Goal: Transaction & Acquisition: Purchase product/service

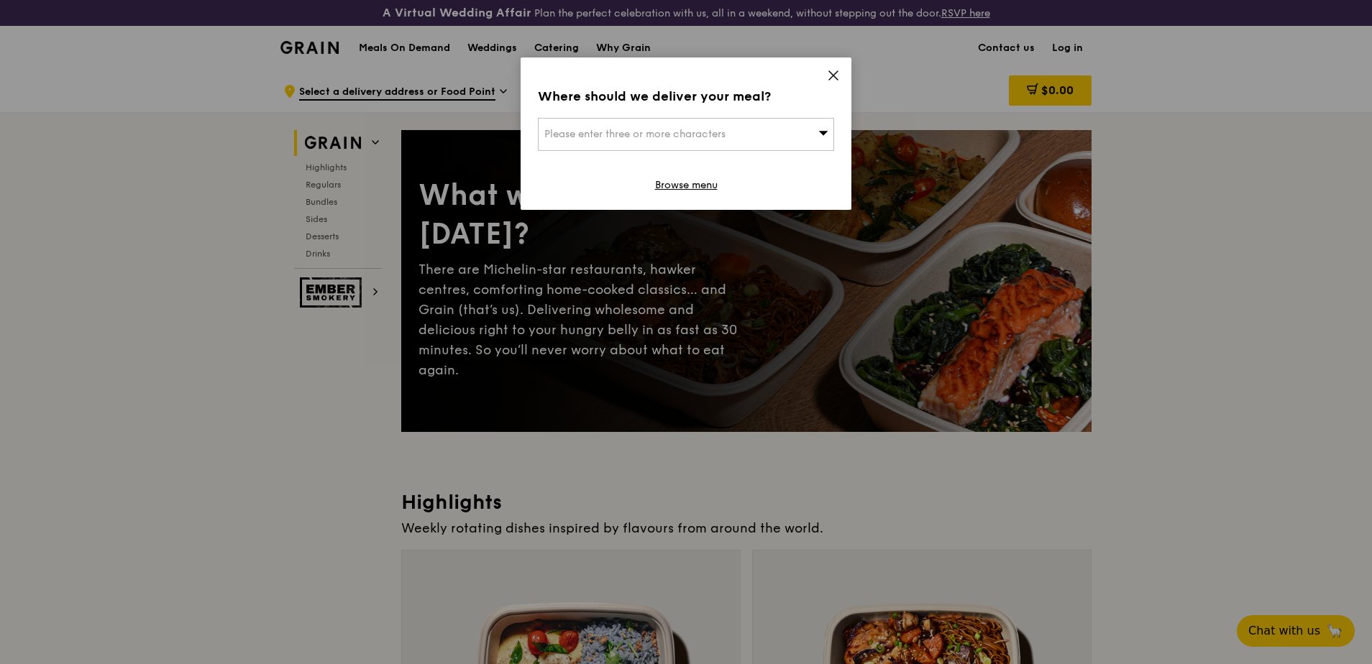
click at [534, 127] on icon at bounding box center [823, 132] width 10 height 11
click at [534, 69] on div "Where should we deliver your meal? Please enter three or more characters Please…" at bounding box center [686, 134] width 331 height 152
click at [534, 75] on icon at bounding box center [833, 75] width 13 height 13
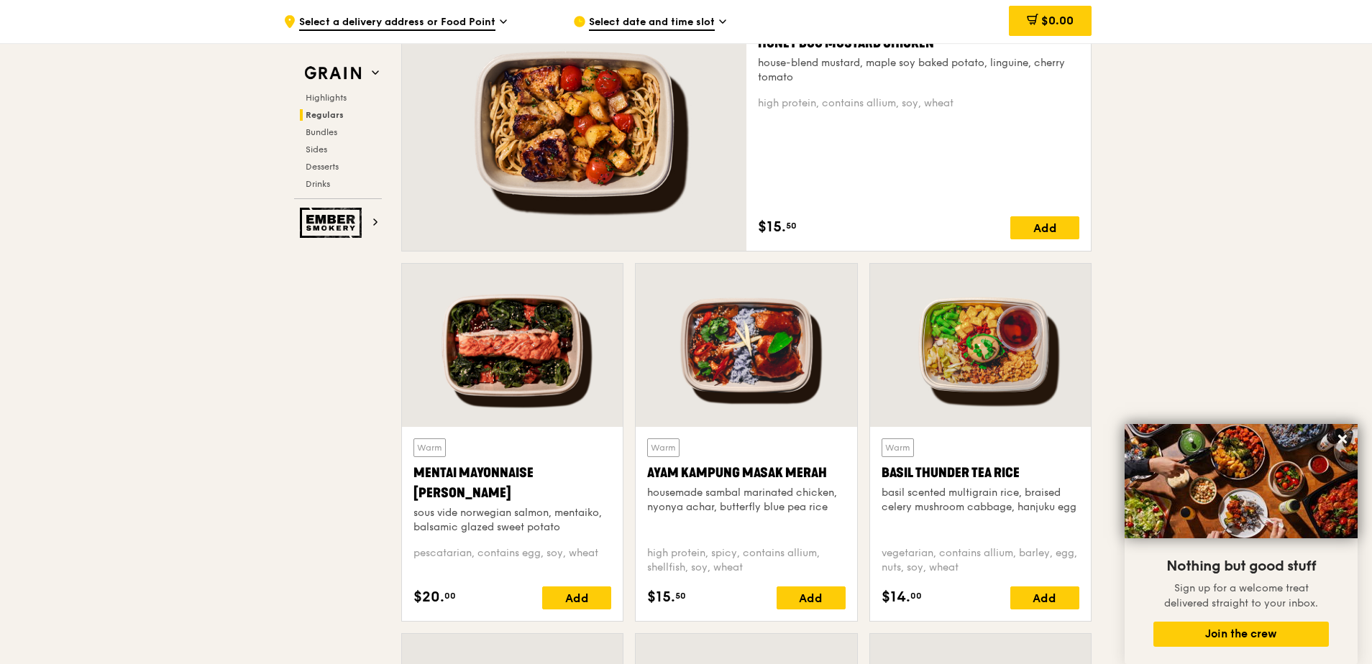
scroll to position [1007, 0]
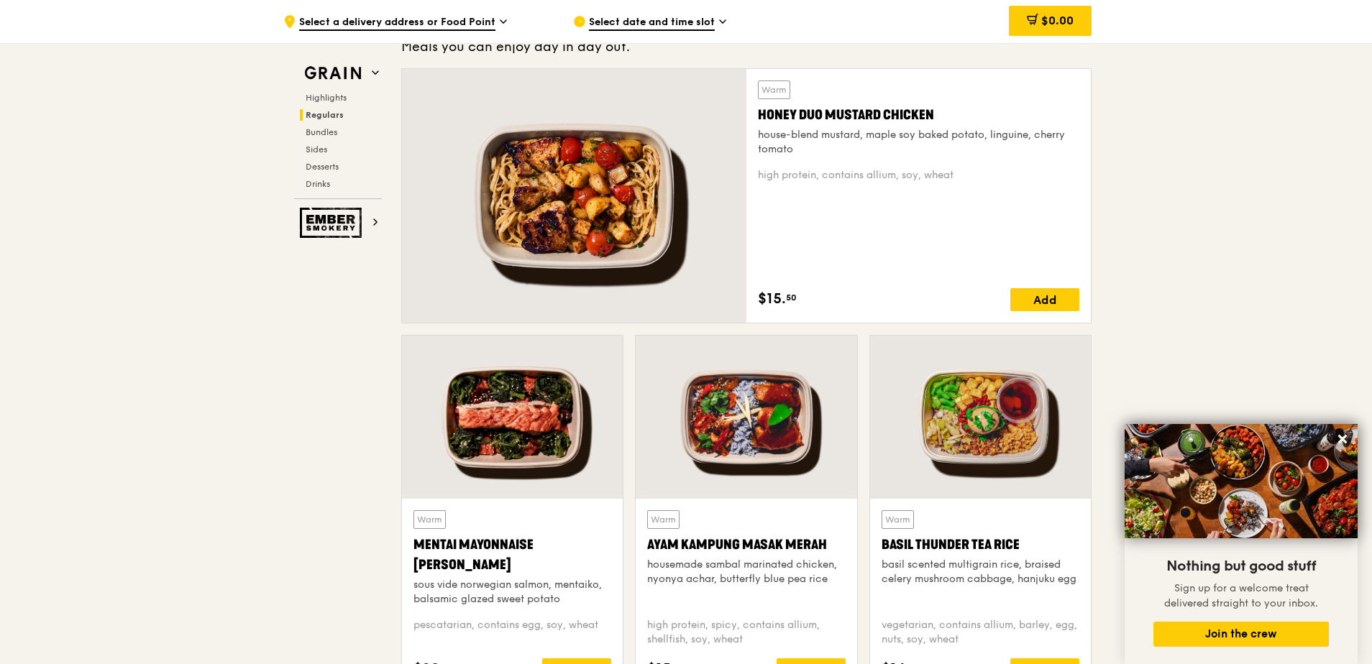
click at [311, 115] on span "Regulars" at bounding box center [325, 115] width 38 height 10
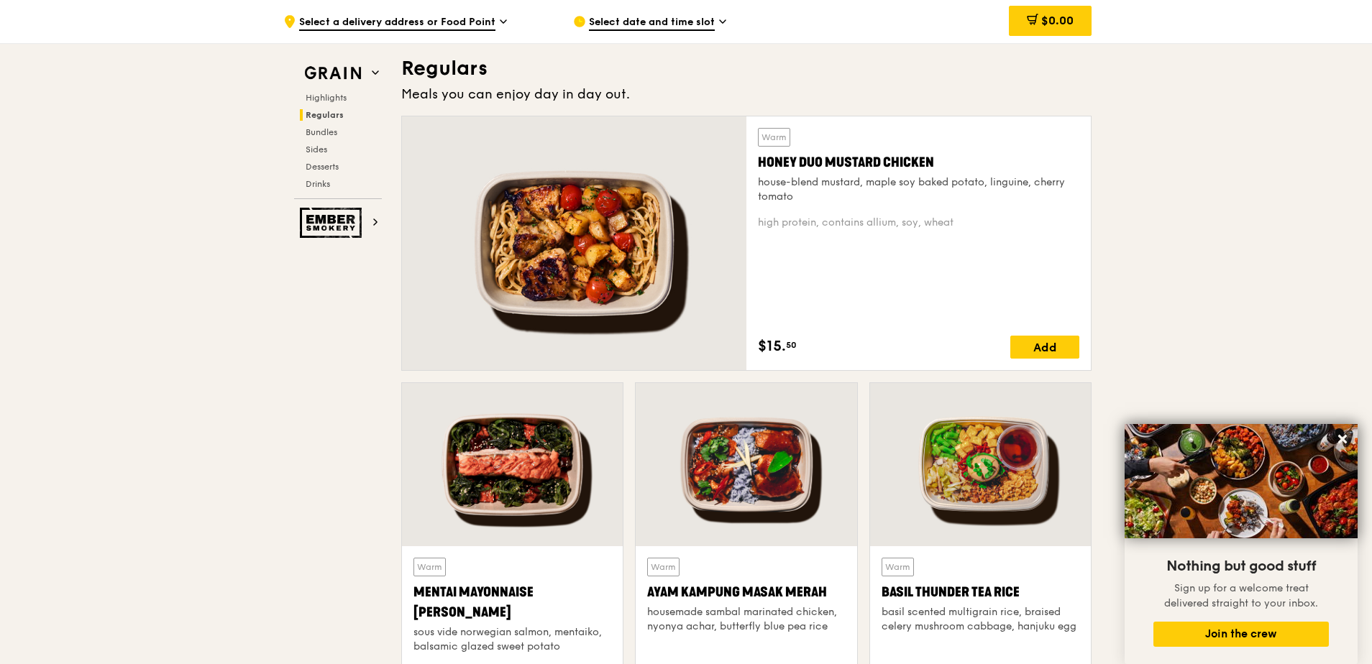
scroll to position [957, 0]
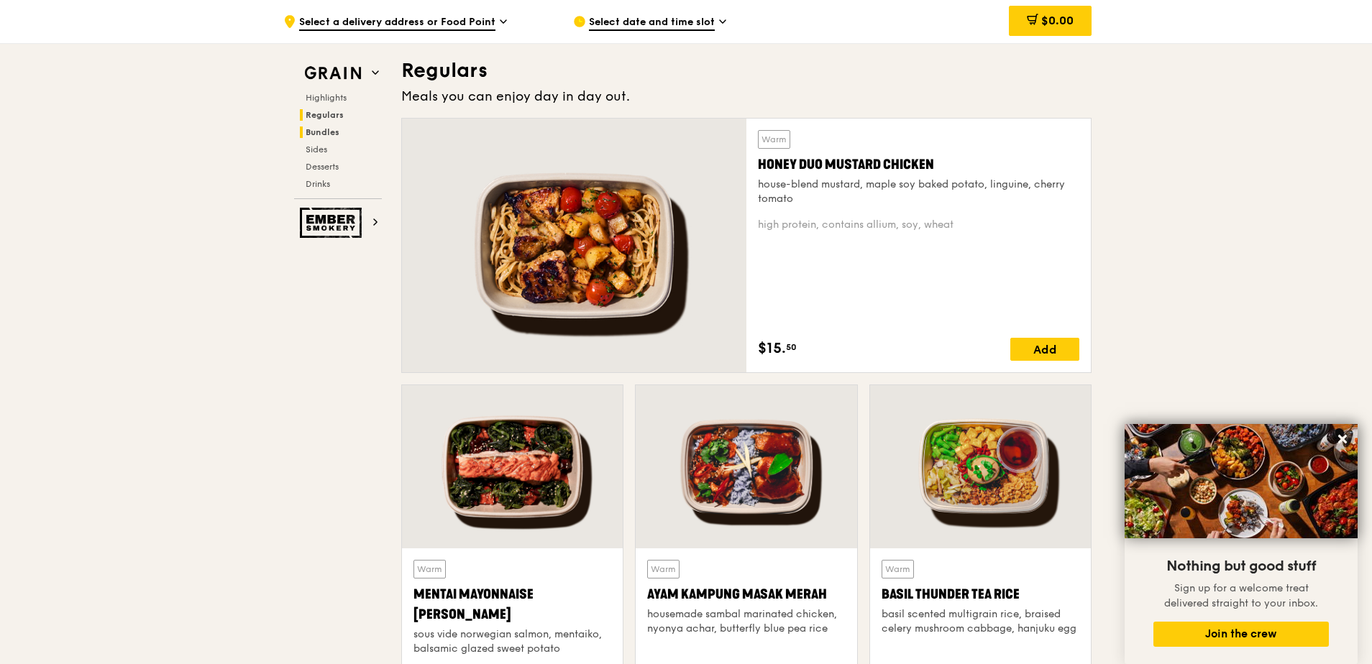
click at [316, 130] on span "Bundles" at bounding box center [323, 132] width 34 height 10
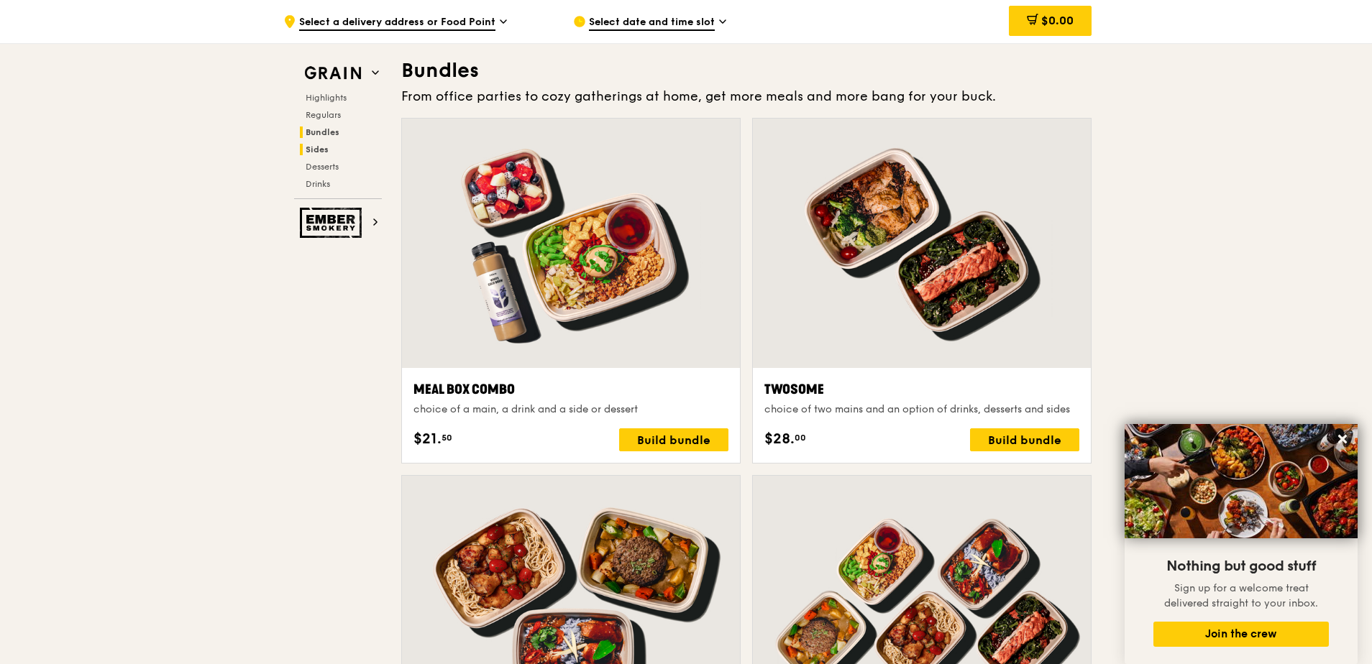
click at [309, 147] on span "Sides" at bounding box center [317, 150] width 23 height 10
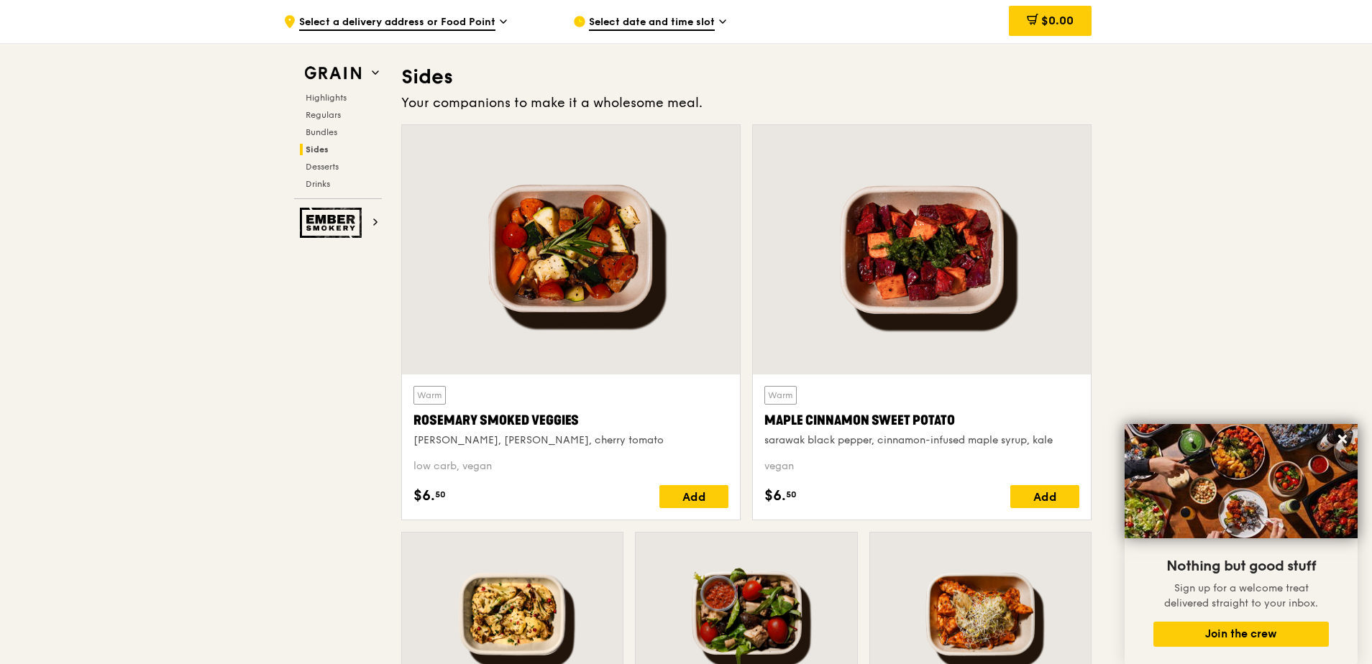
scroll to position [3215, 0]
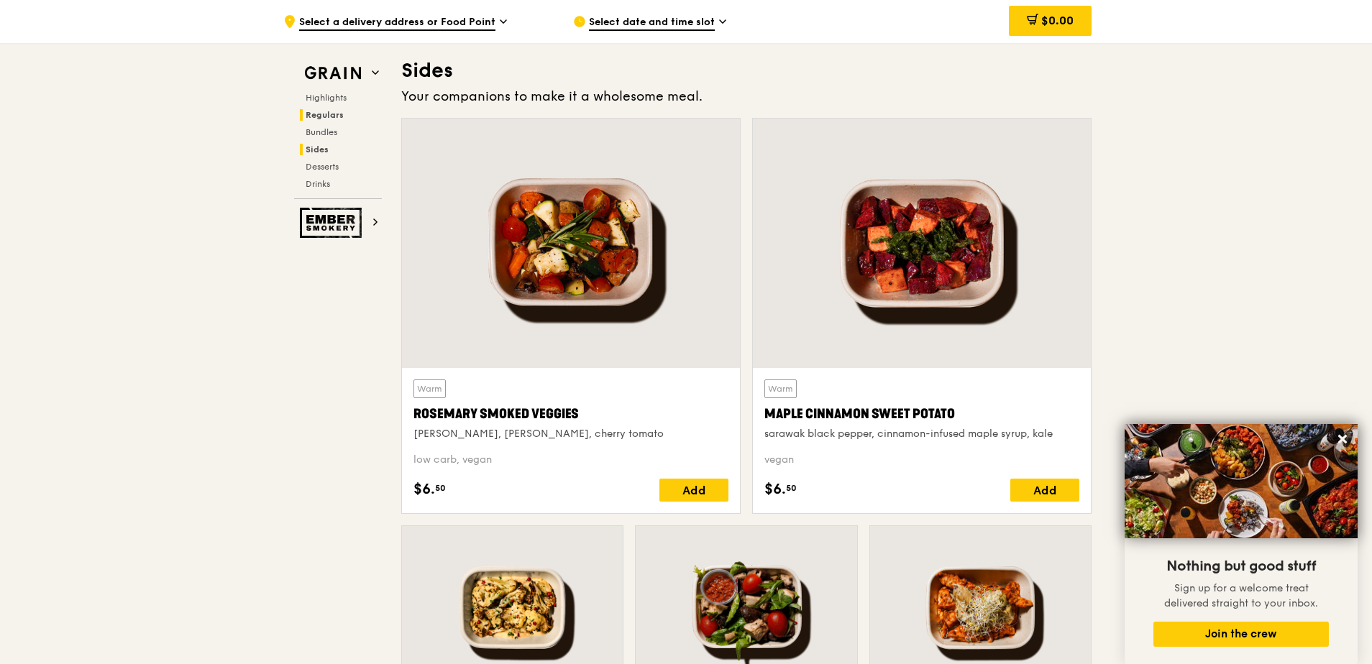
click at [321, 116] on span "Regulars" at bounding box center [325, 115] width 38 height 10
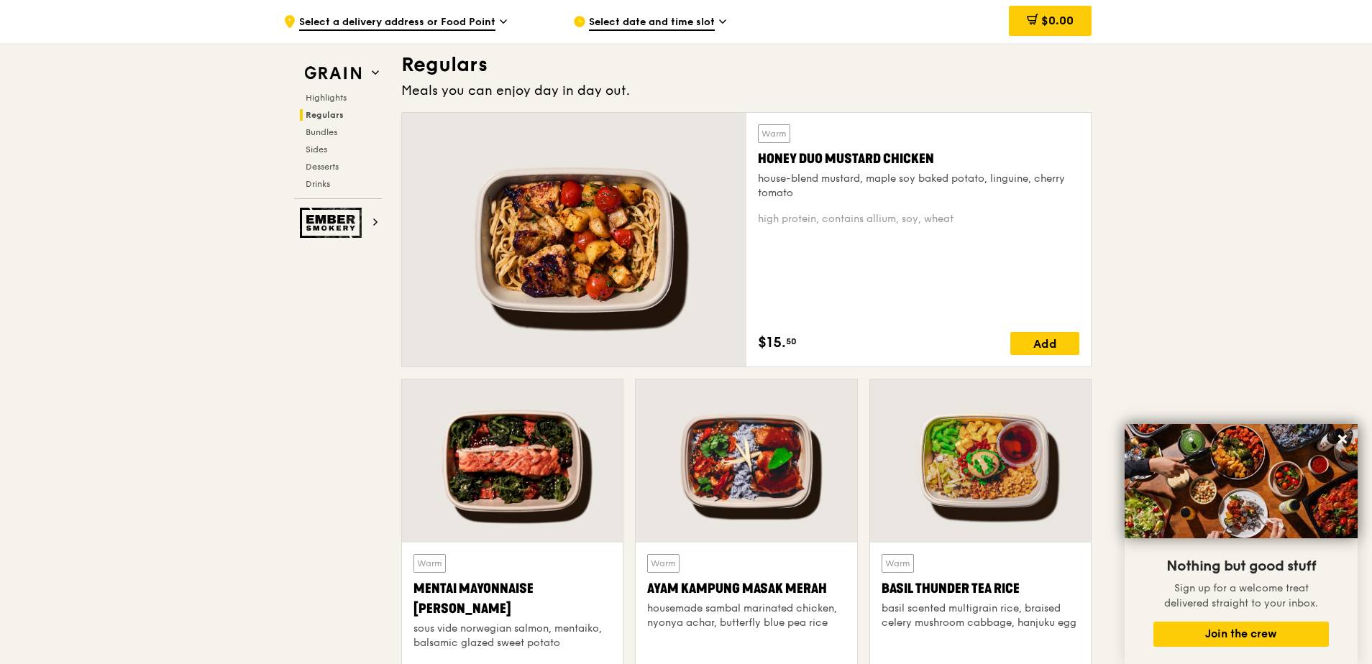
scroll to position [957, 0]
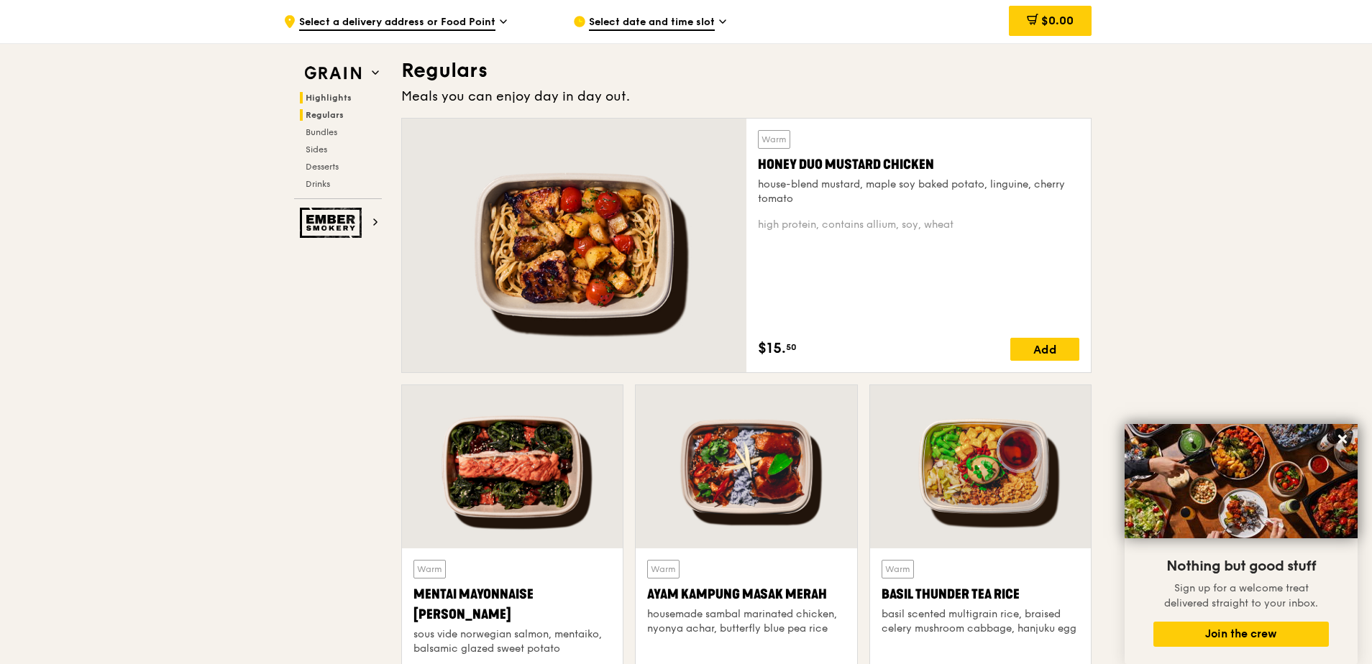
click at [325, 100] on span "Highlights" at bounding box center [329, 98] width 46 height 10
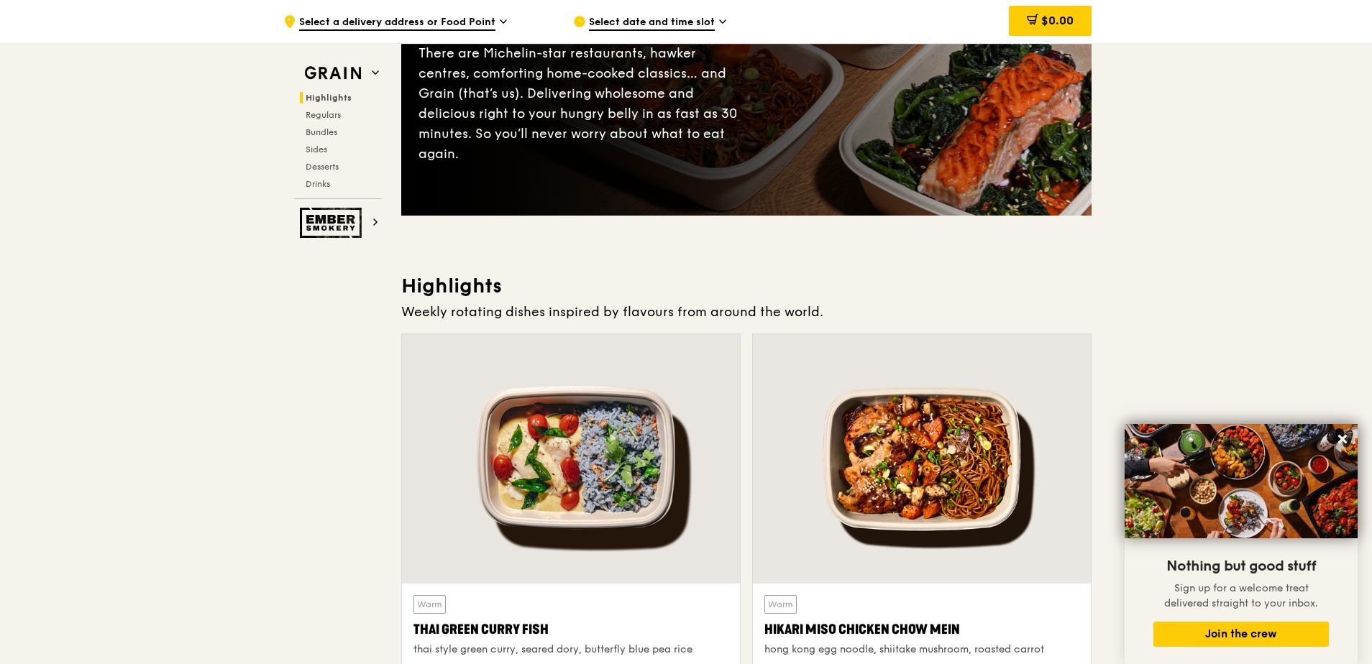
scroll to position [288, 0]
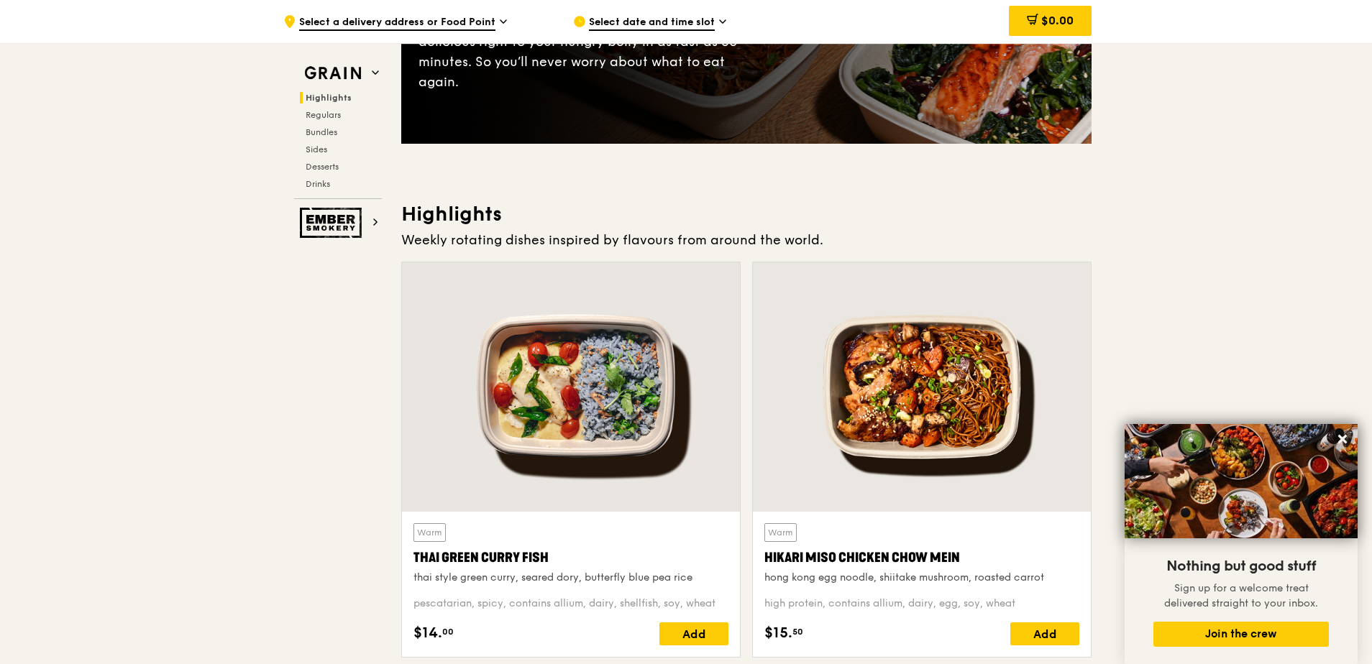
click at [534, 394] on div "Hikari Miso Chicken Chow Mein" at bounding box center [921, 558] width 315 height 20
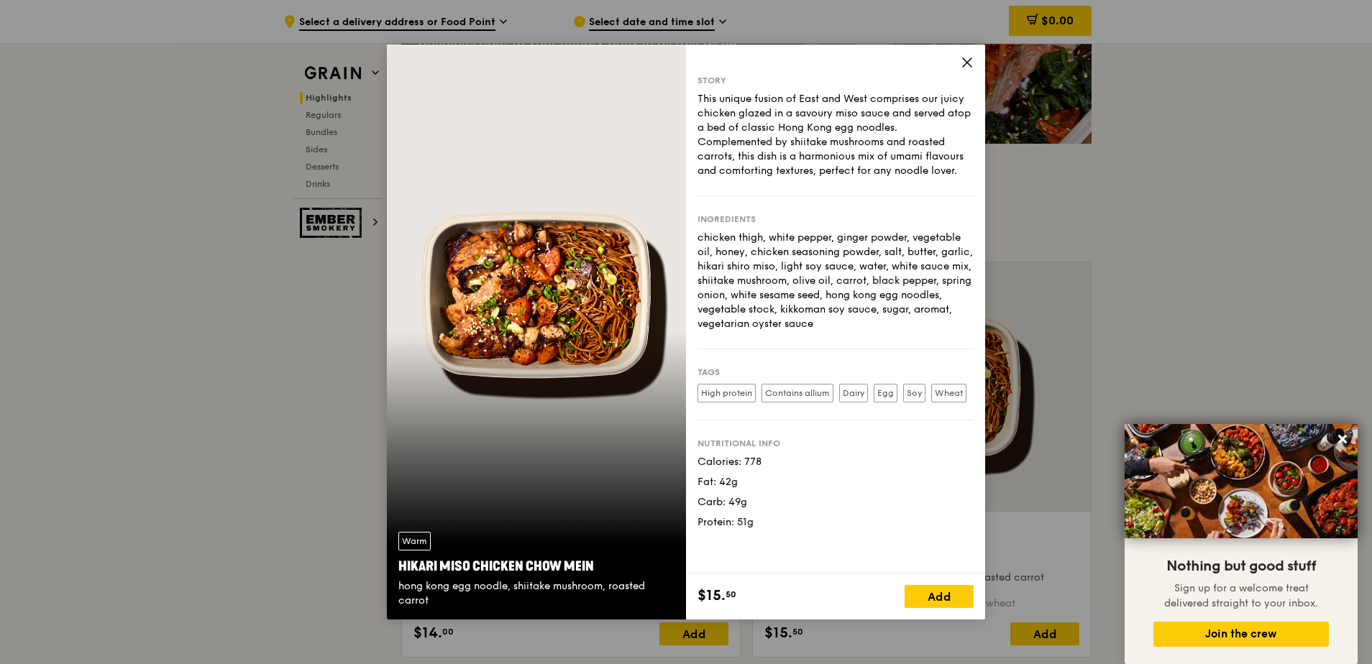
click at [534, 67] on icon at bounding box center [967, 62] width 13 height 13
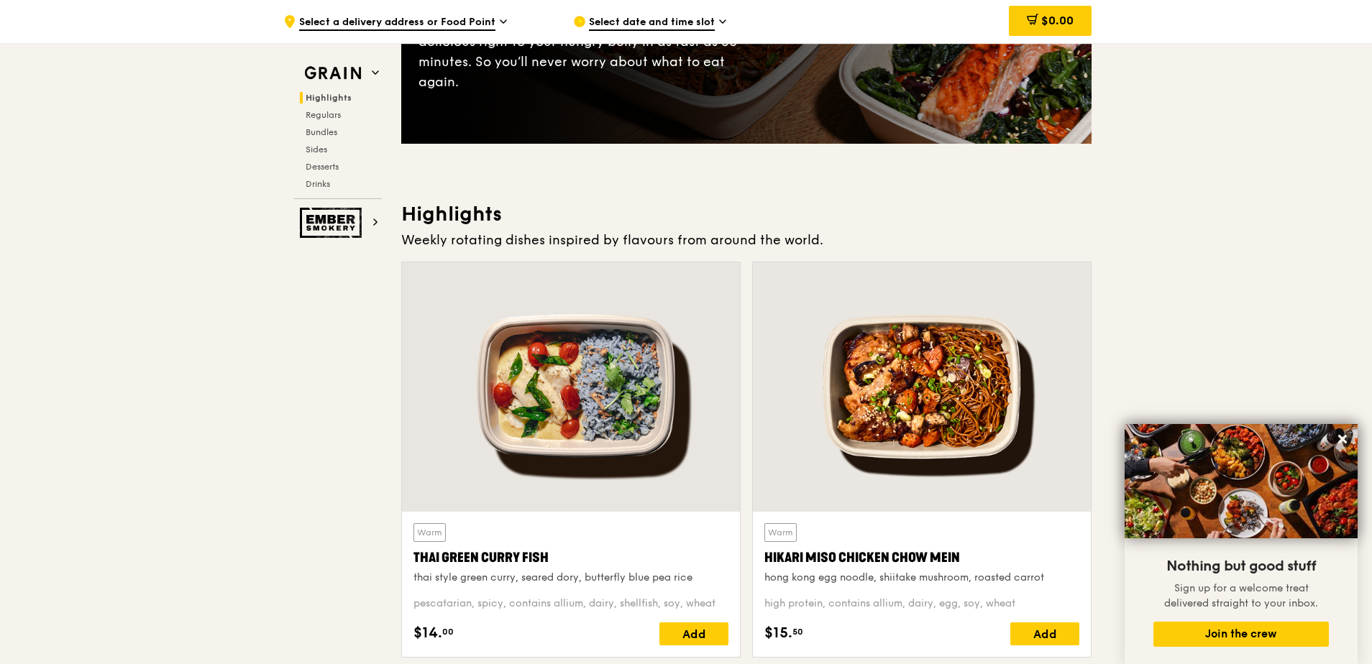
click at [534, 349] on div at bounding box center [571, 386] width 338 height 249
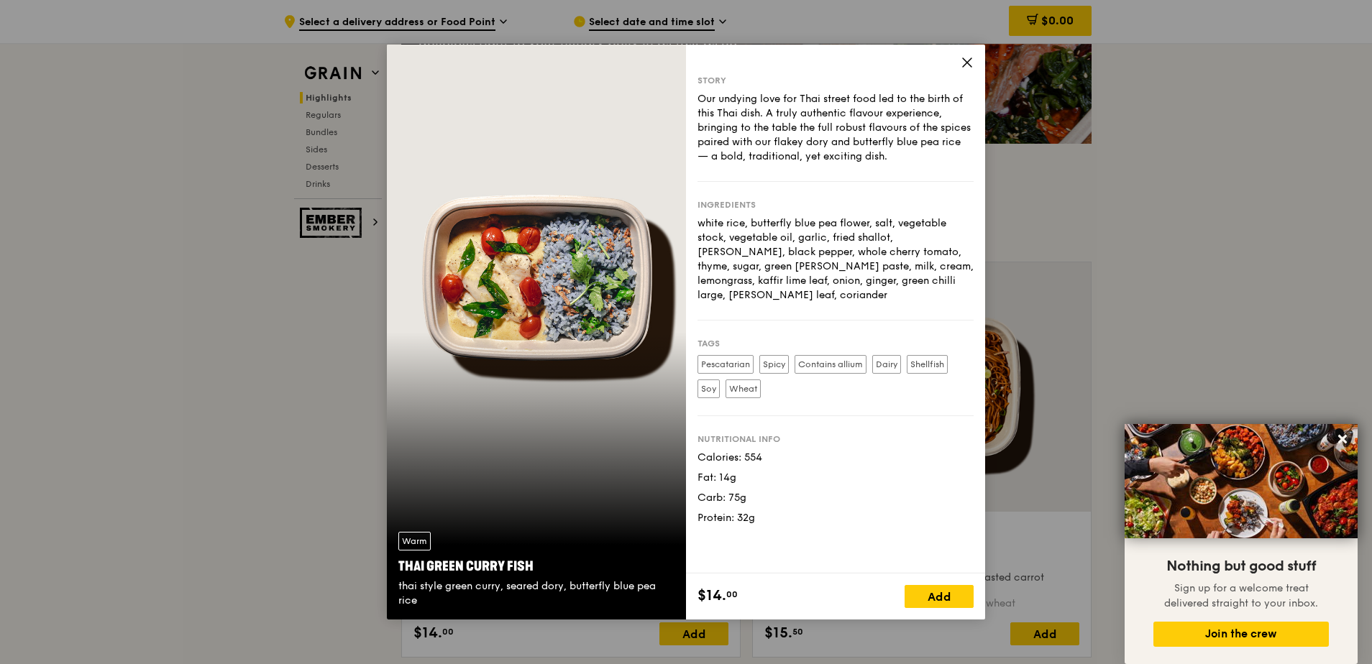
click at [534, 60] on icon at bounding box center [967, 62] width 13 height 13
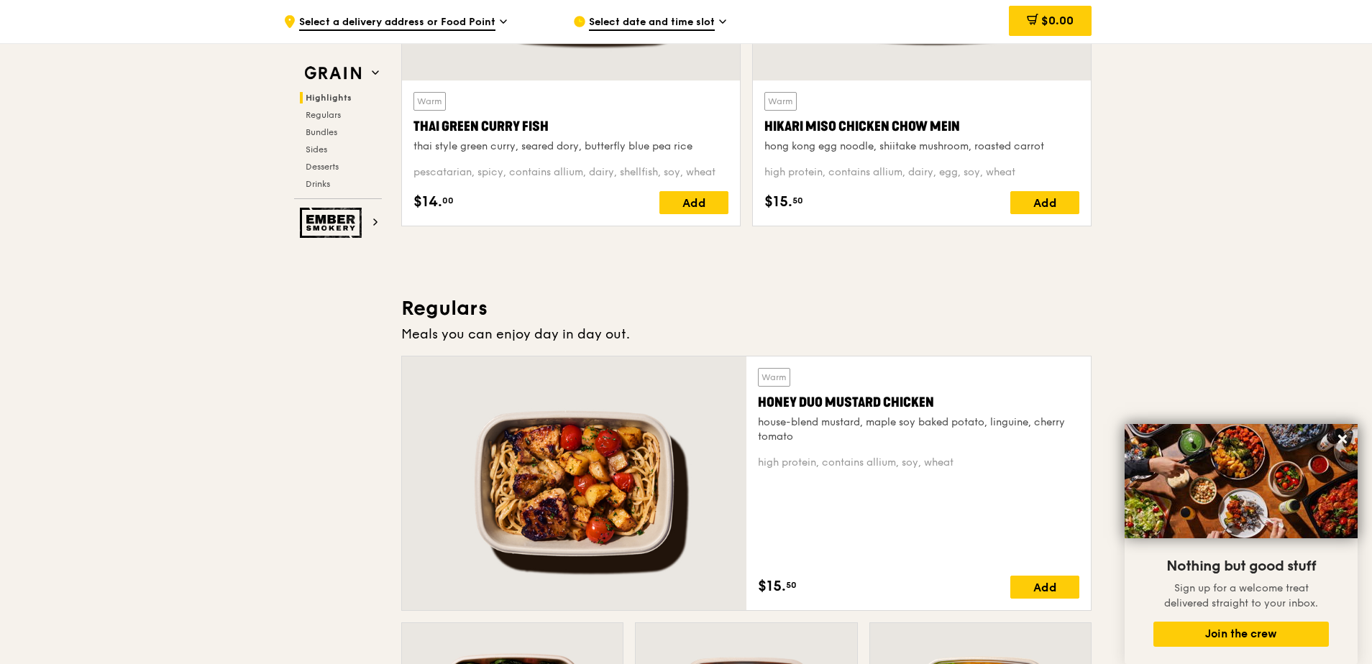
scroll to position [1007, 0]
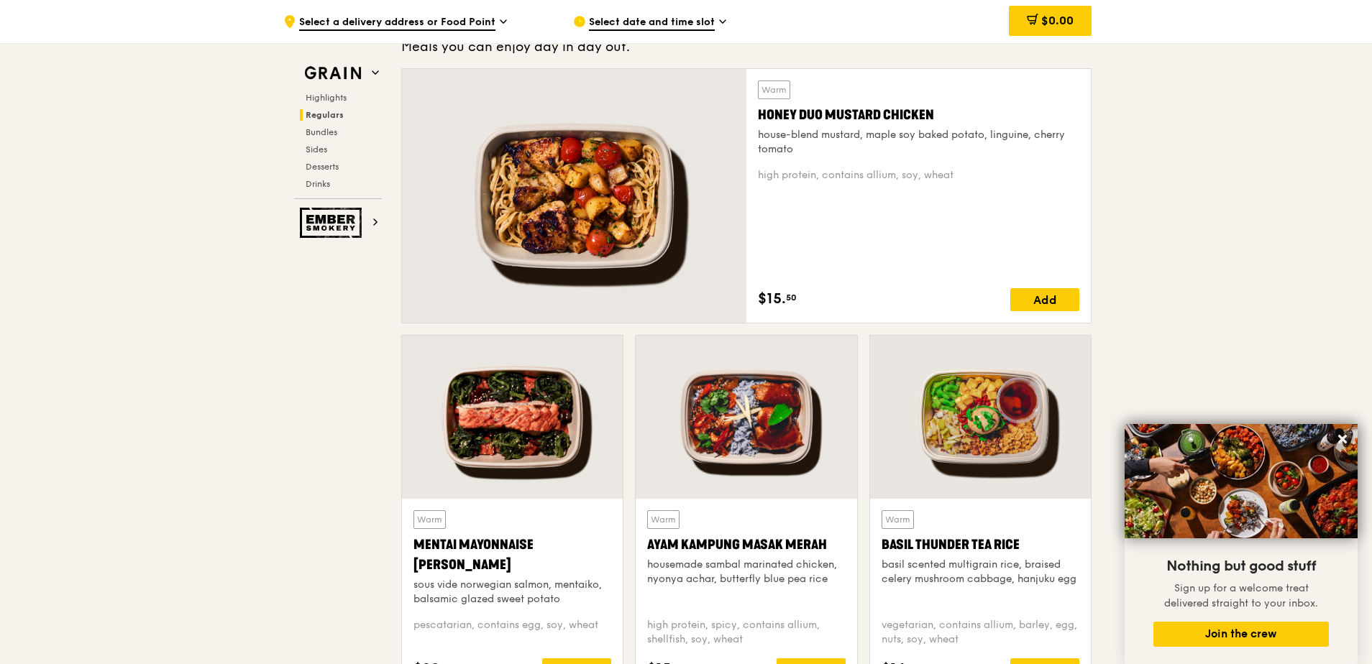
click at [534, 394] on div at bounding box center [746, 417] width 221 height 163
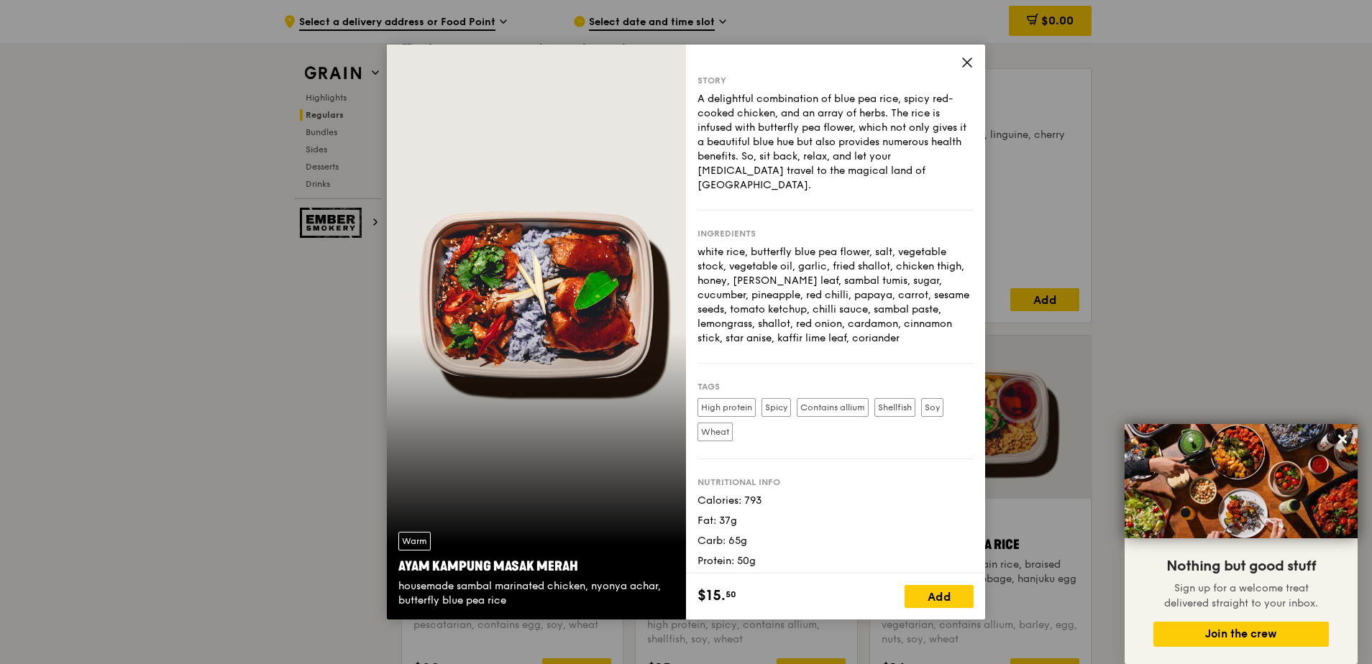
click at [534, 74] on div "Story A delightful combination of blue pea rice, spicy red-cooked chicken, and …" at bounding box center [835, 309] width 299 height 529
click at [534, 56] on icon at bounding box center [967, 62] width 13 height 13
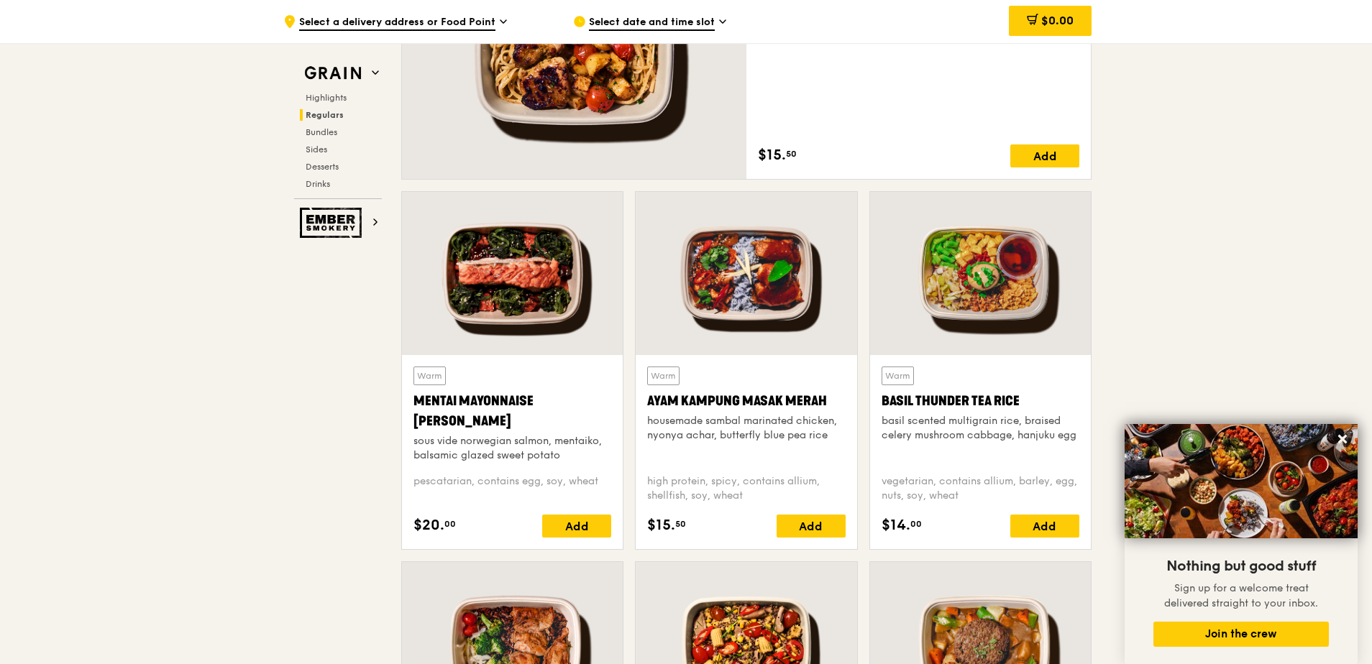
scroll to position [1222, 0]
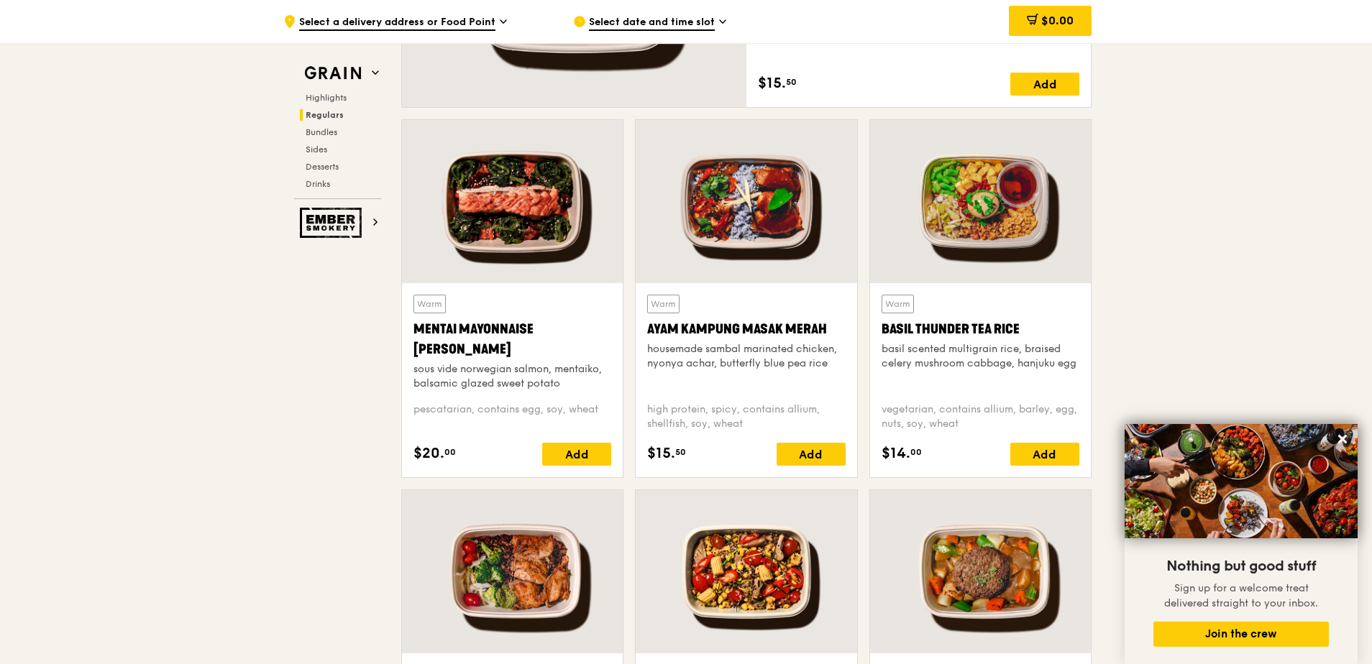
click at [534, 242] on div at bounding box center [980, 201] width 221 height 163
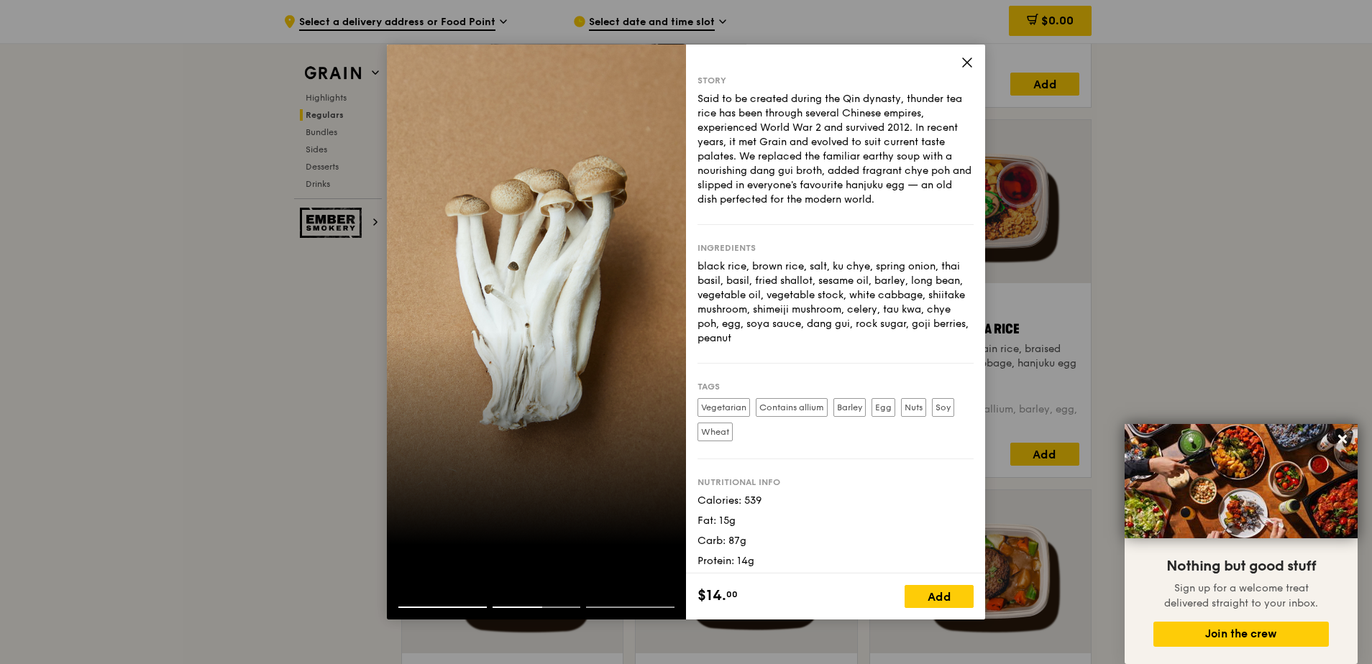
click at [477, 394] on div at bounding box center [536, 595] width 299 height 23
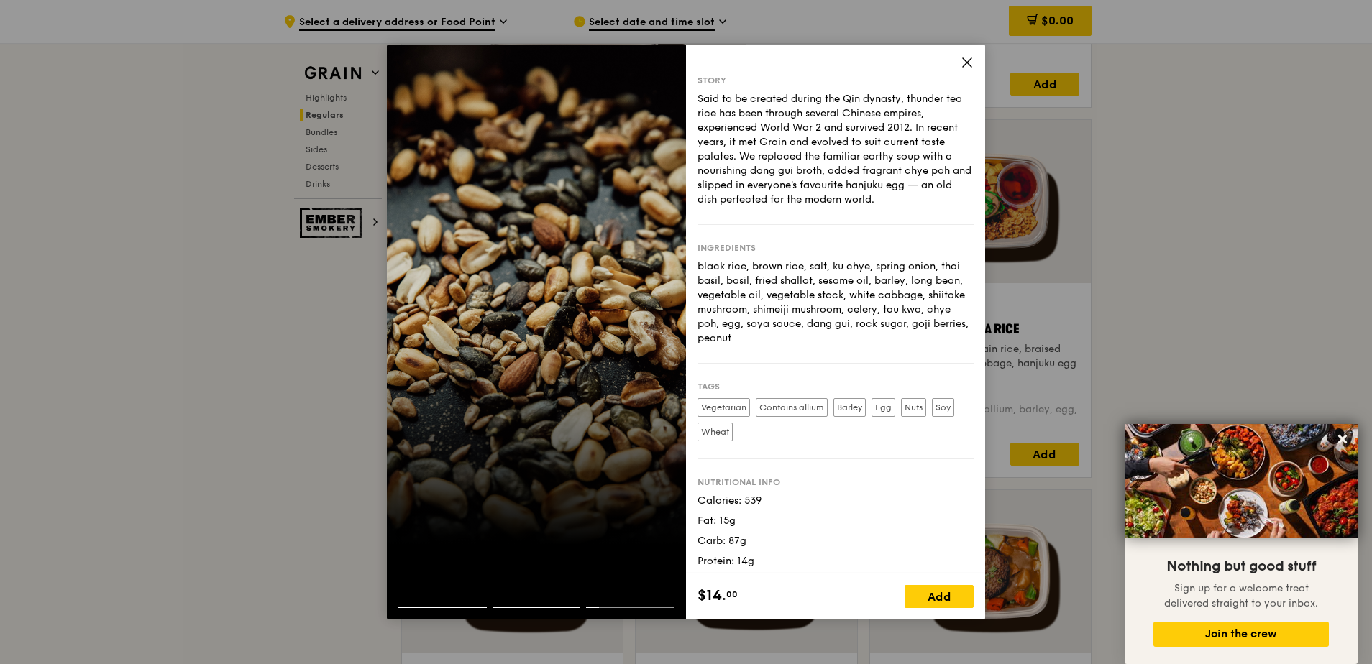
click at [534, 58] on icon at bounding box center [967, 62] width 13 height 13
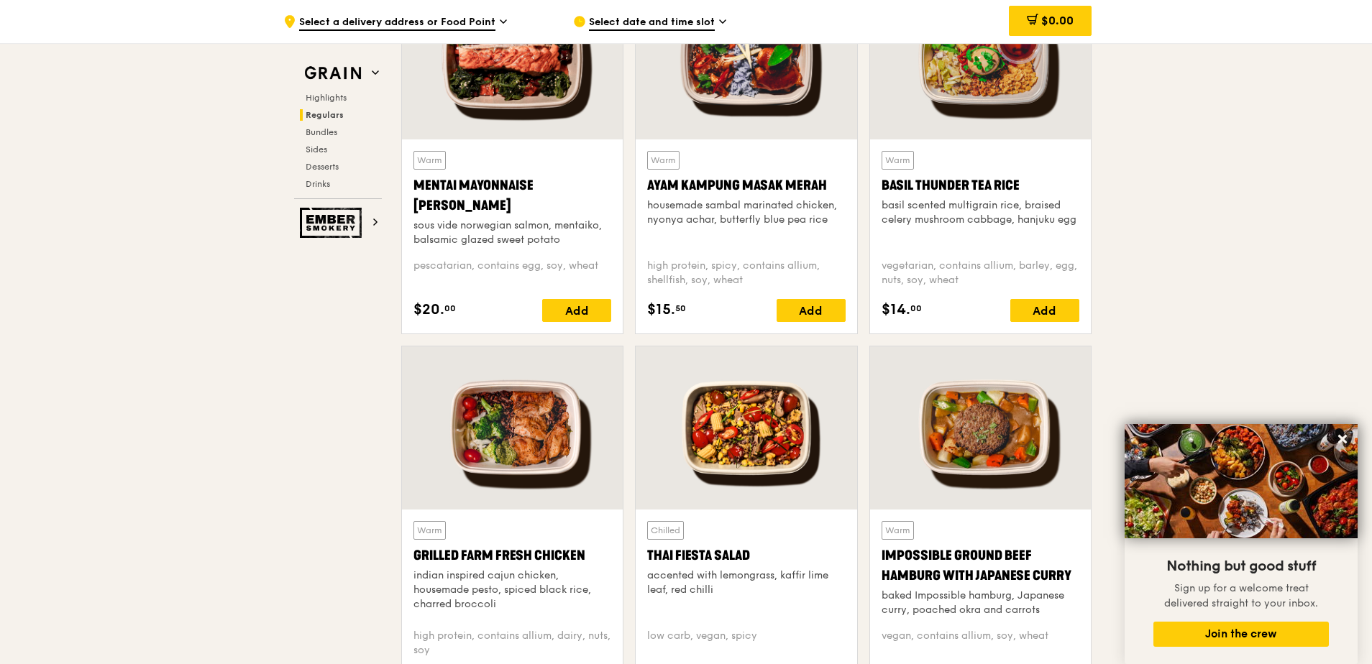
scroll to position [1582, 0]
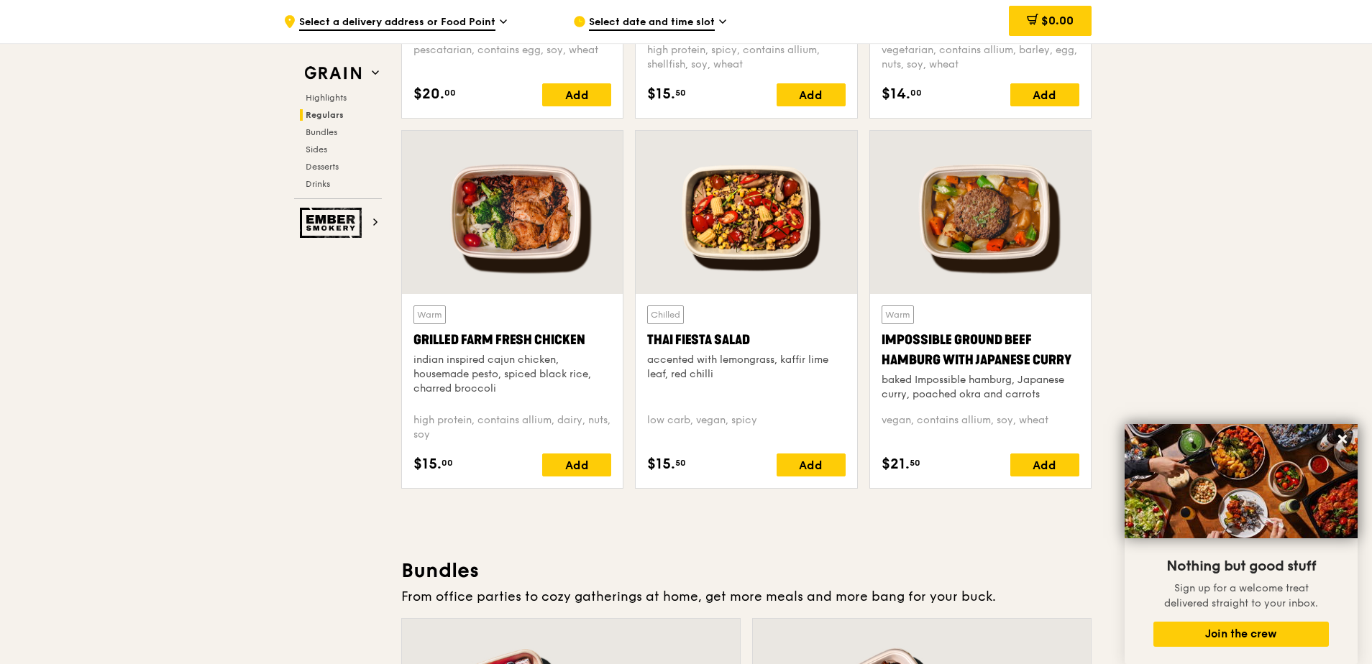
click at [534, 260] on div at bounding box center [980, 212] width 221 height 163
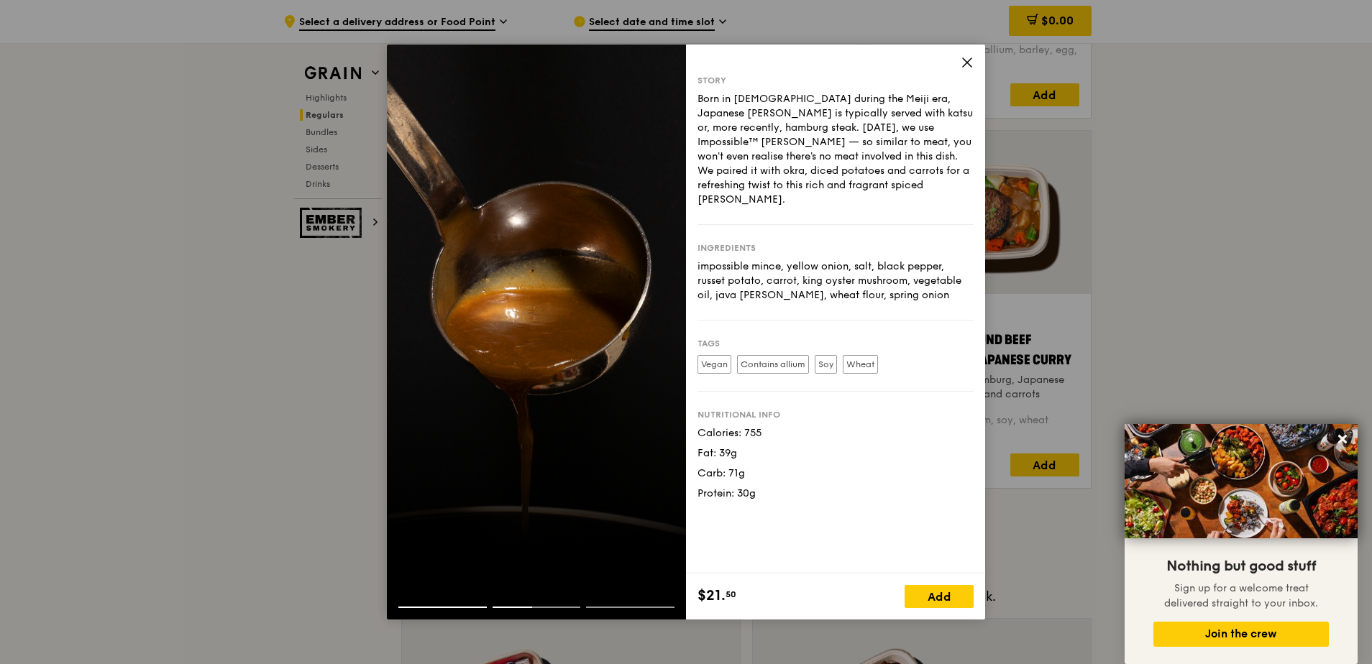
click at [534, 394] on div at bounding box center [536, 613] width 299 height 13
click at [534, 394] on div at bounding box center [630, 607] width 88 height 1
click at [534, 394] on div at bounding box center [536, 595] width 299 height 23
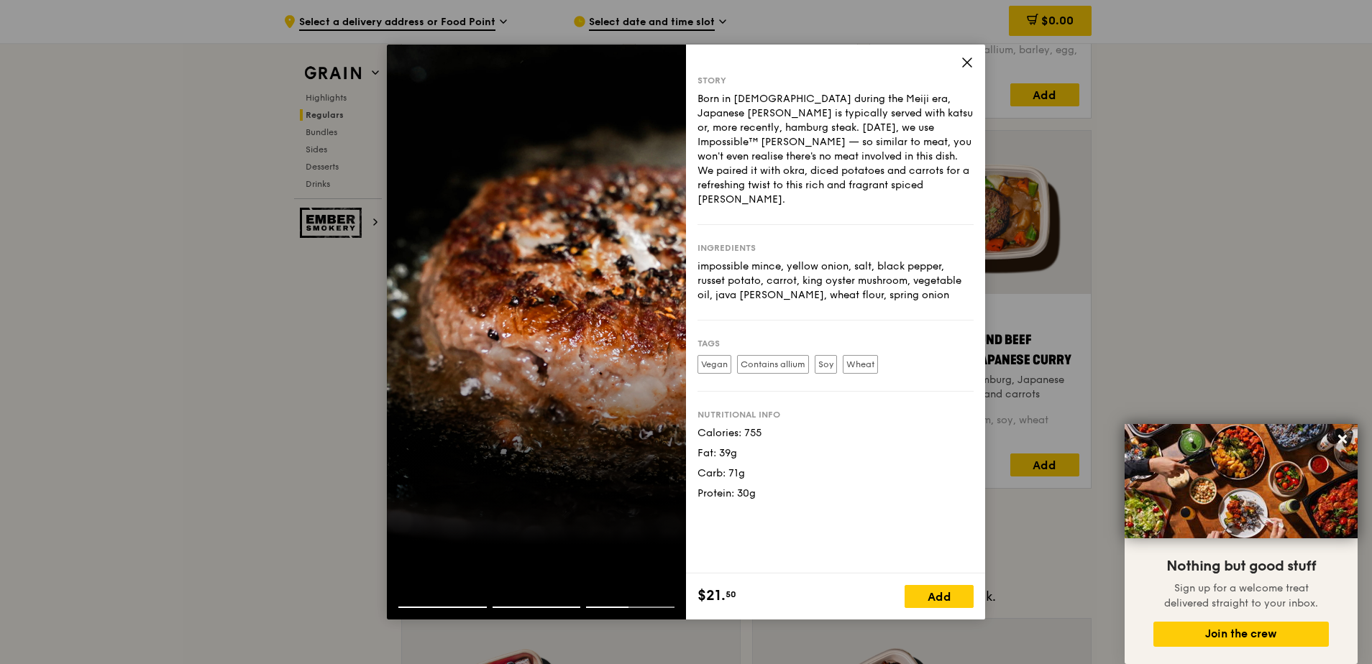
click at [534, 58] on icon at bounding box center [967, 62] width 13 height 13
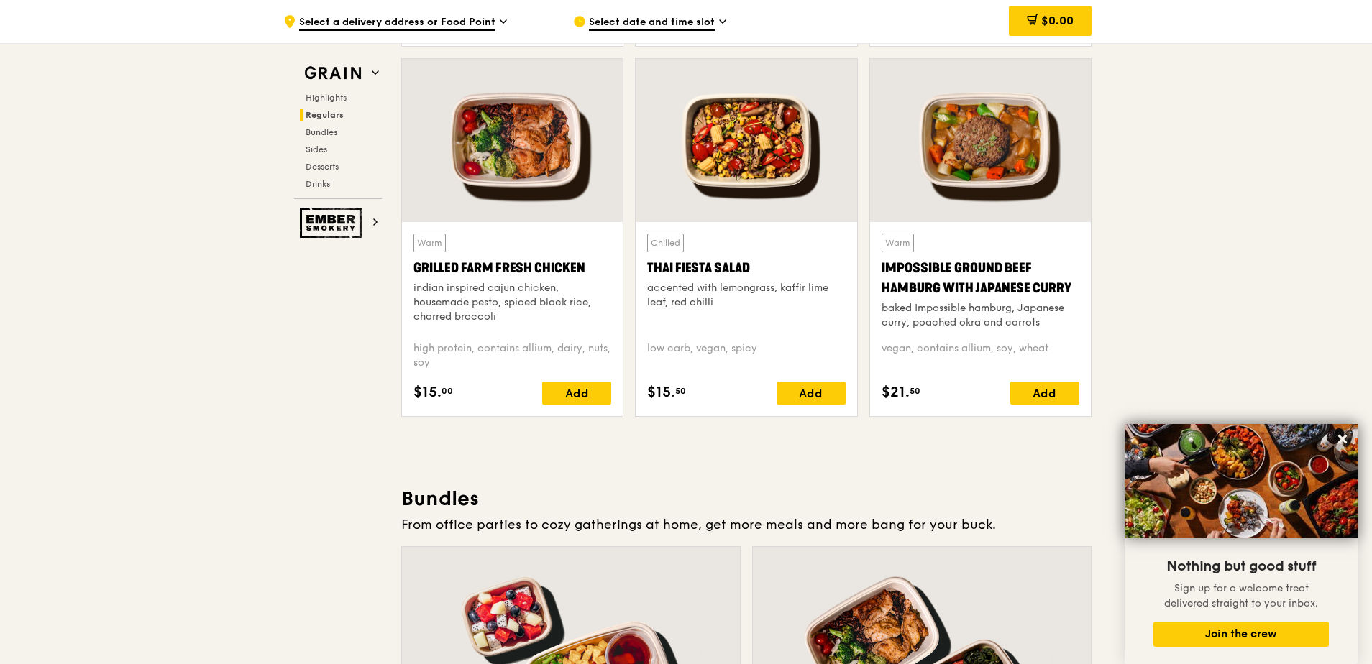
scroll to position [1726, 0]
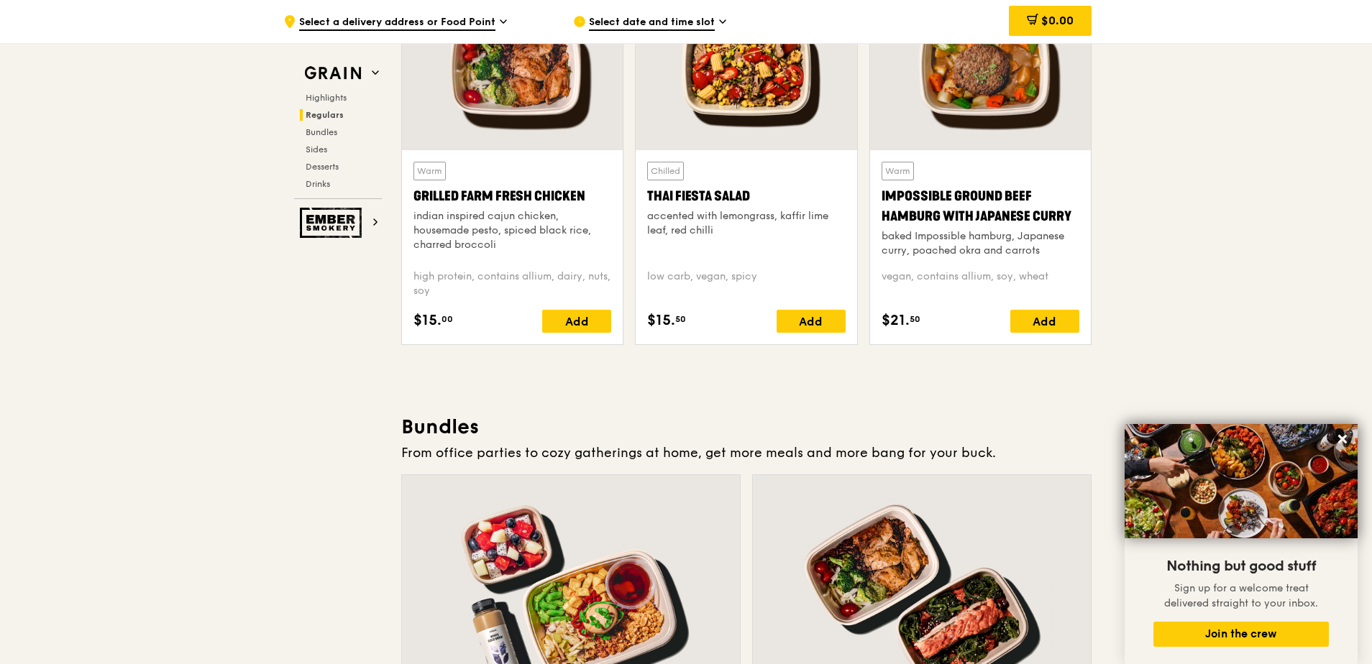
click at [534, 189] on div "Thai Fiesta Salad" at bounding box center [746, 196] width 198 height 20
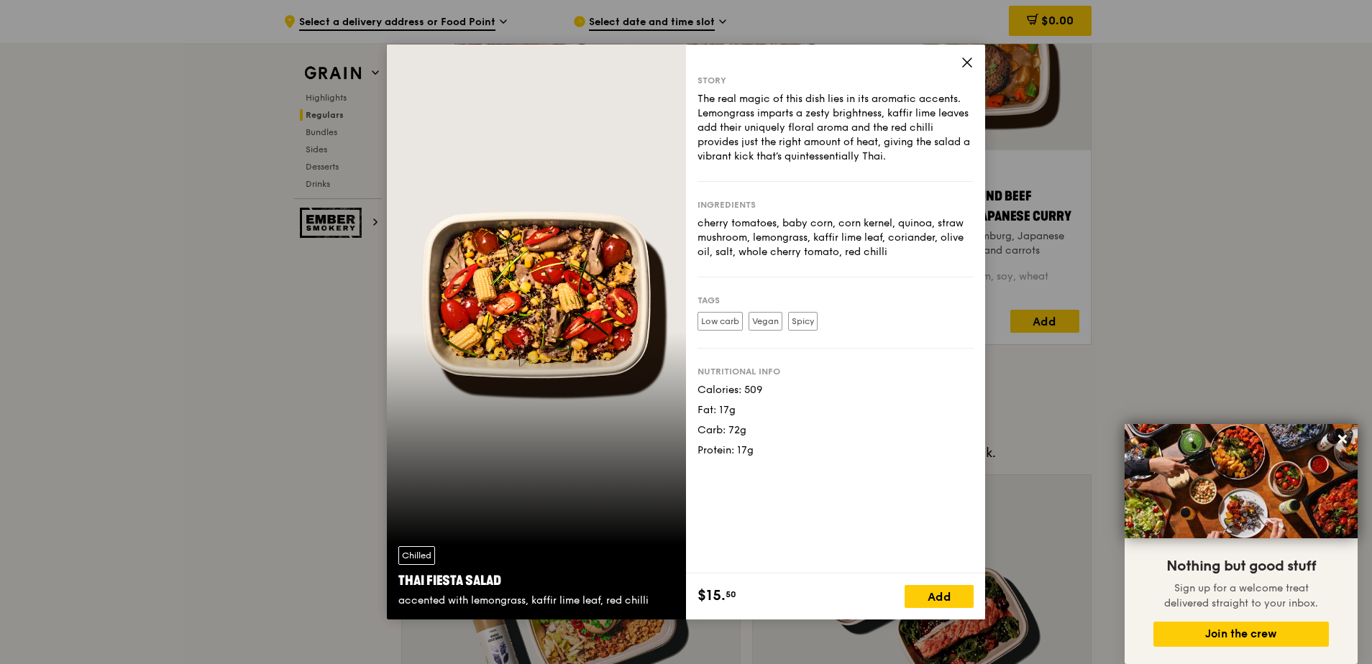
click at [534, 59] on icon at bounding box center [967, 62] width 9 height 9
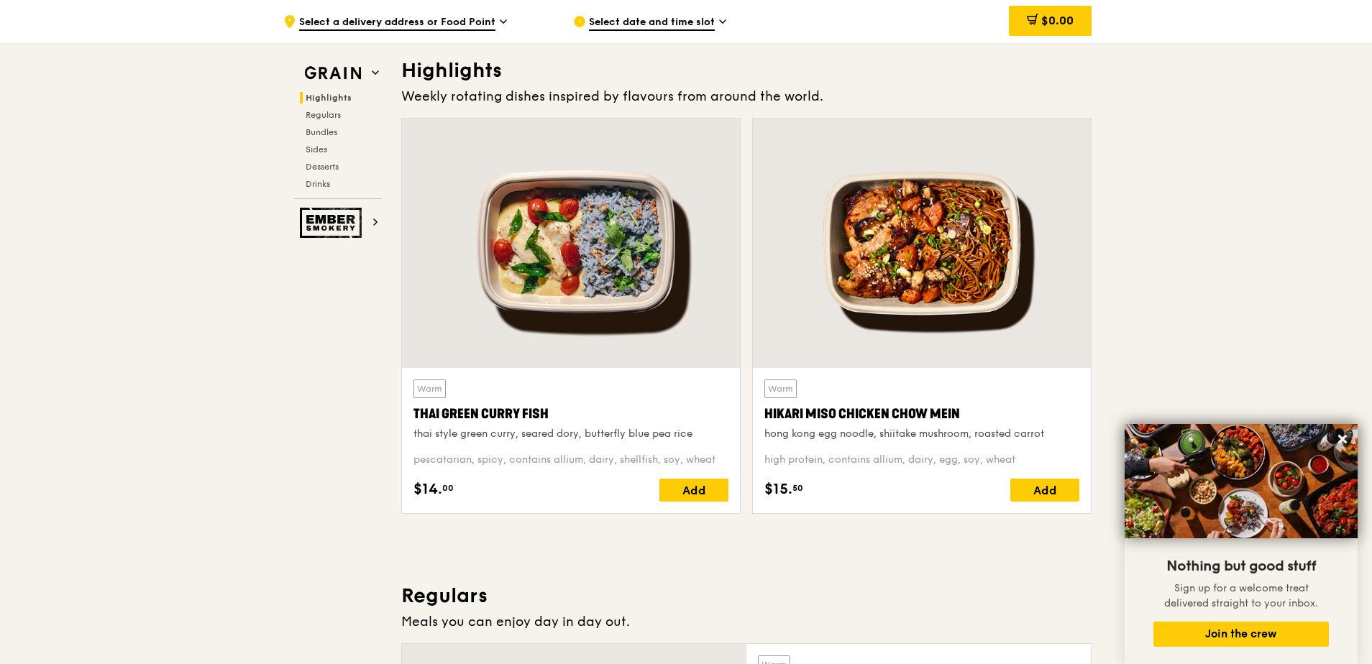
scroll to position [360, 0]
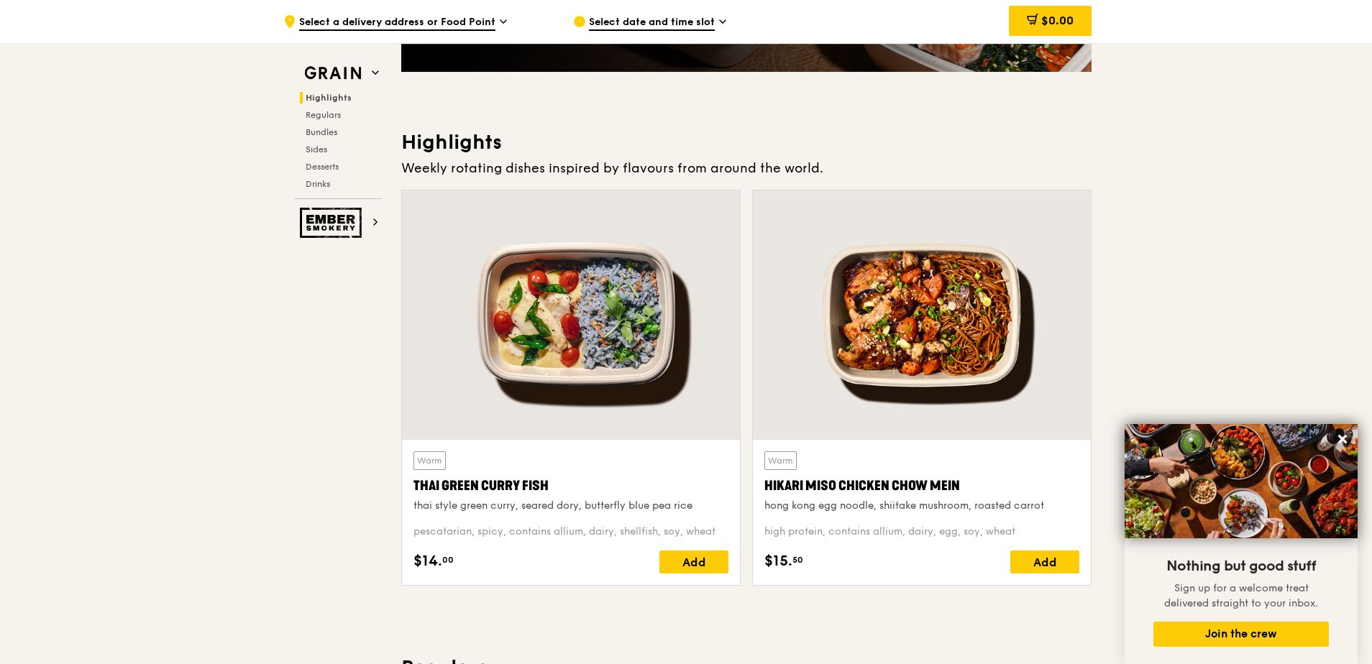
click at [534, 377] on div at bounding box center [922, 315] width 338 height 249
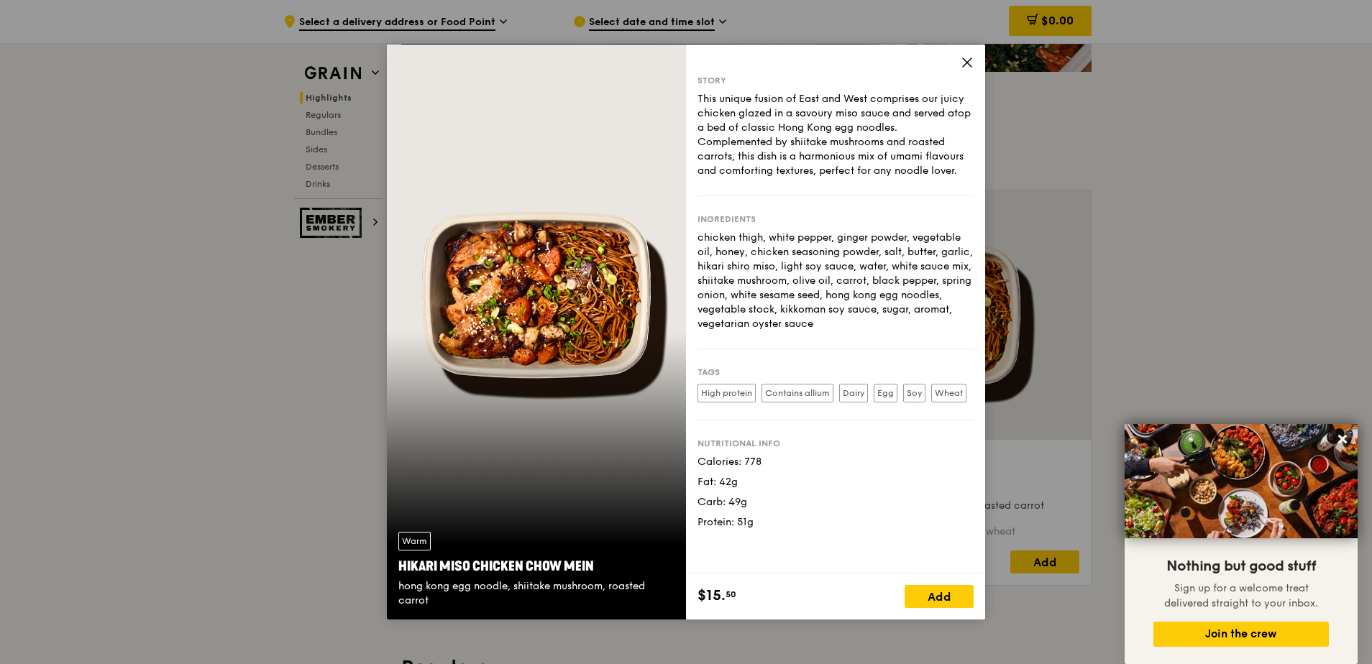
click at [534, 57] on icon at bounding box center [967, 62] width 13 height 13
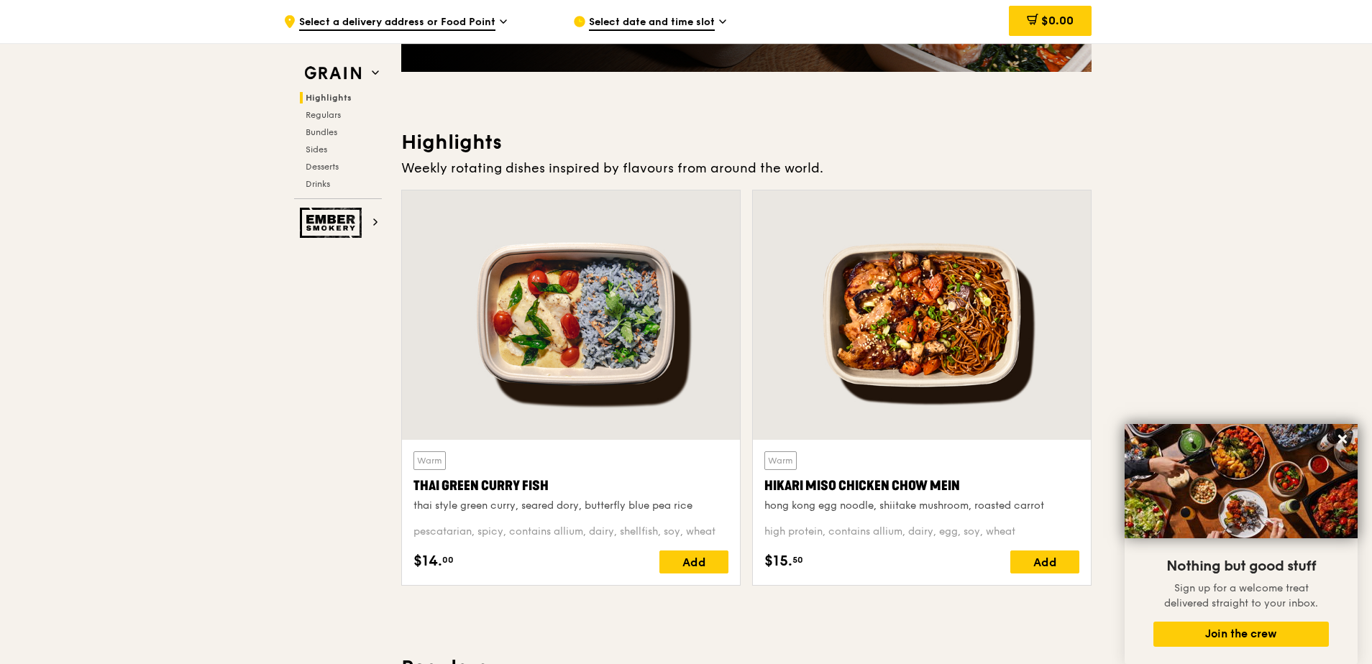
click at [534, 342] on div at bounding box center [571, 315] width 338 height 249
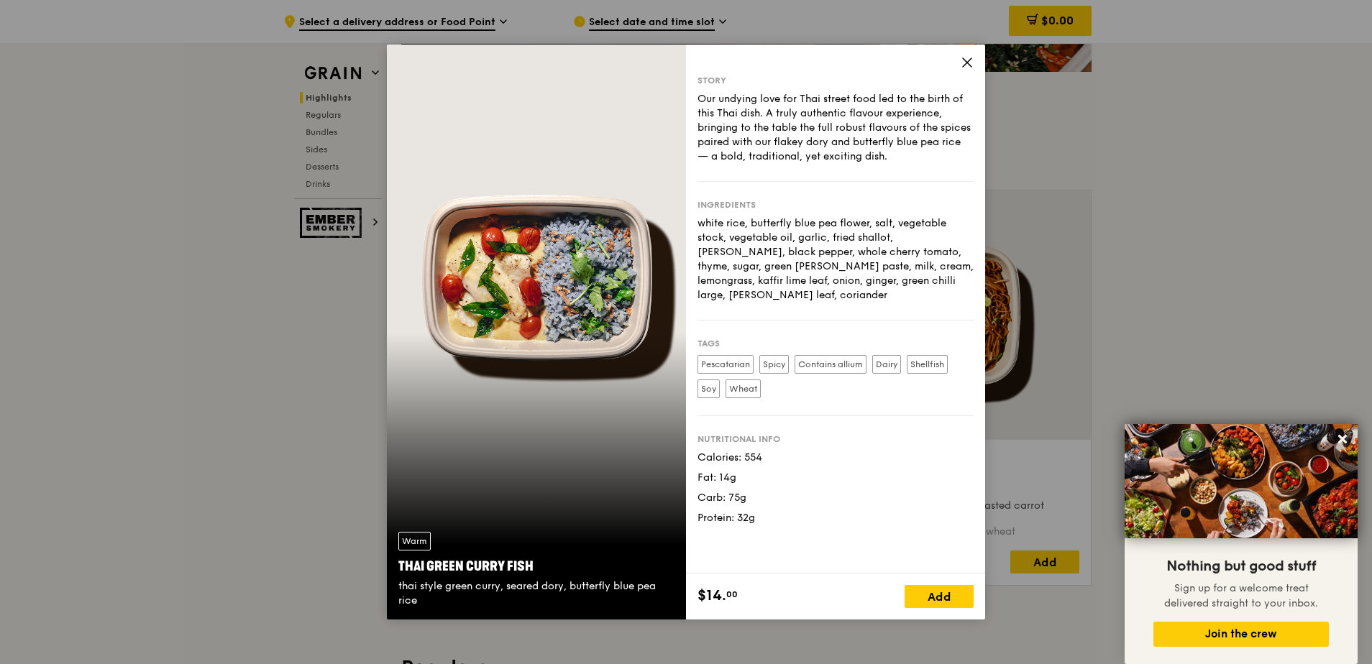
click at [534, 62] on icon at bounding box center [967, 62] width 13 height 13
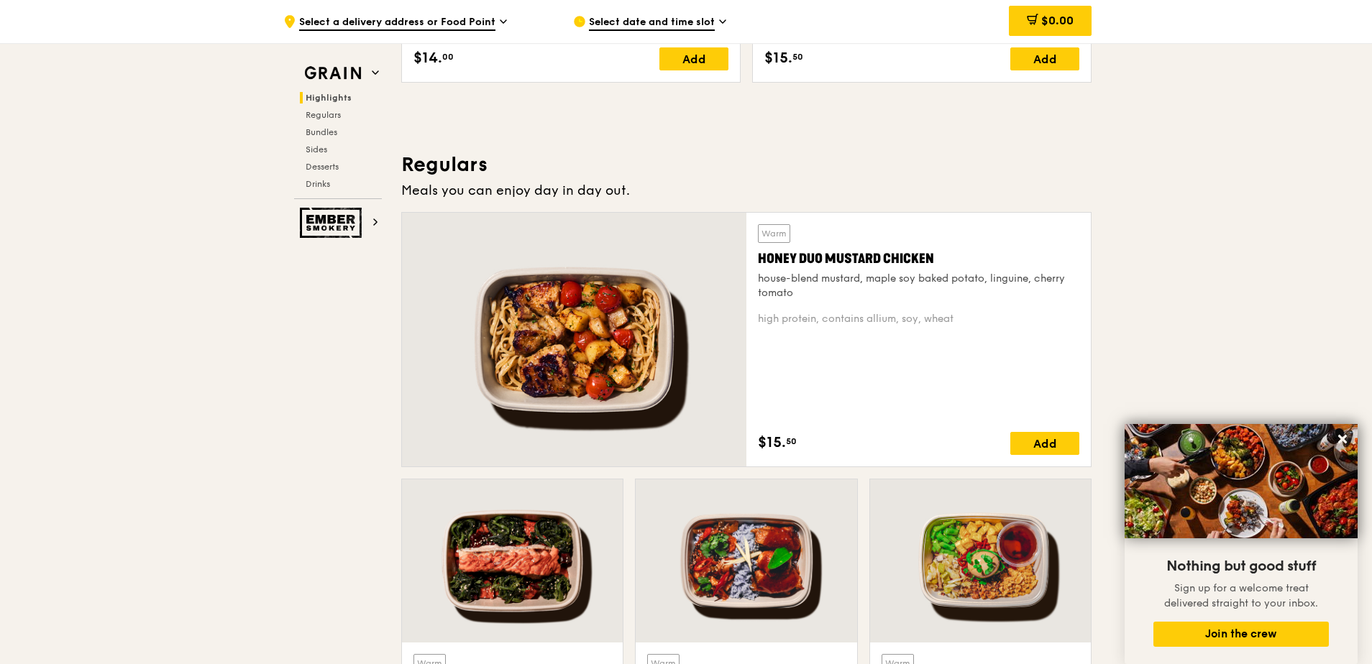
scroll to position [935, 0]
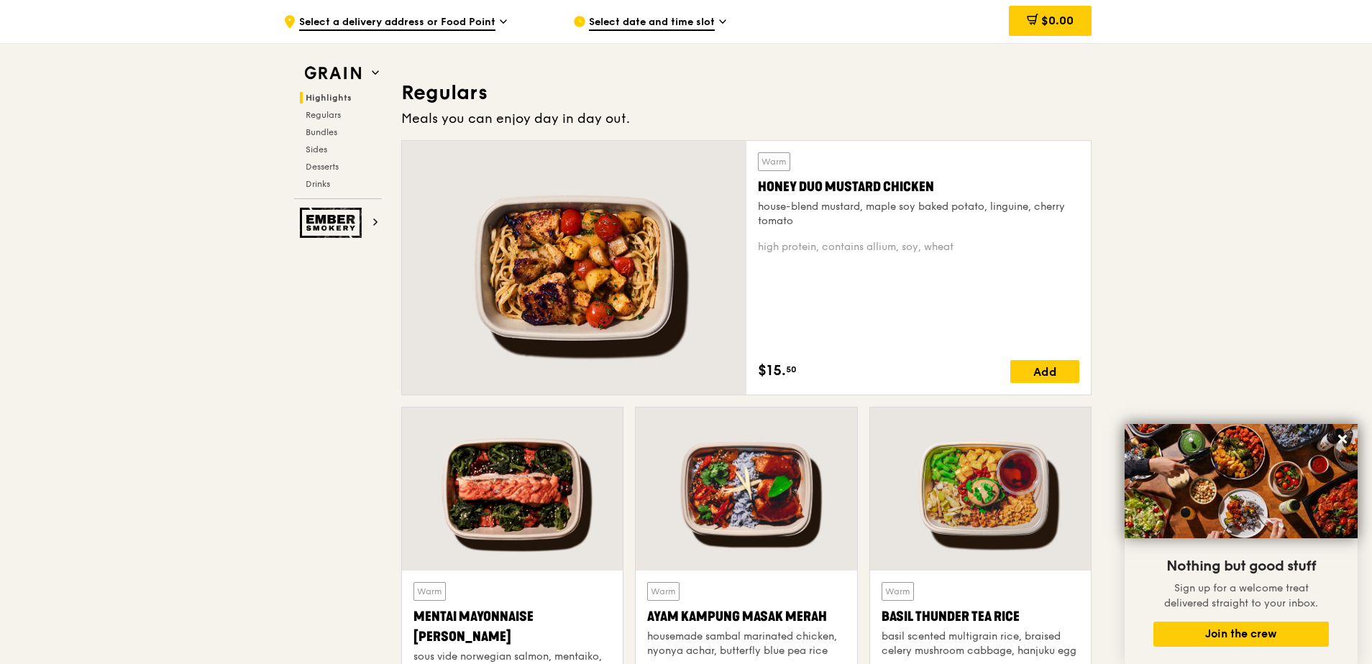
click at [534, 394] on div at bounding box center [980, 489] width 221 height 163
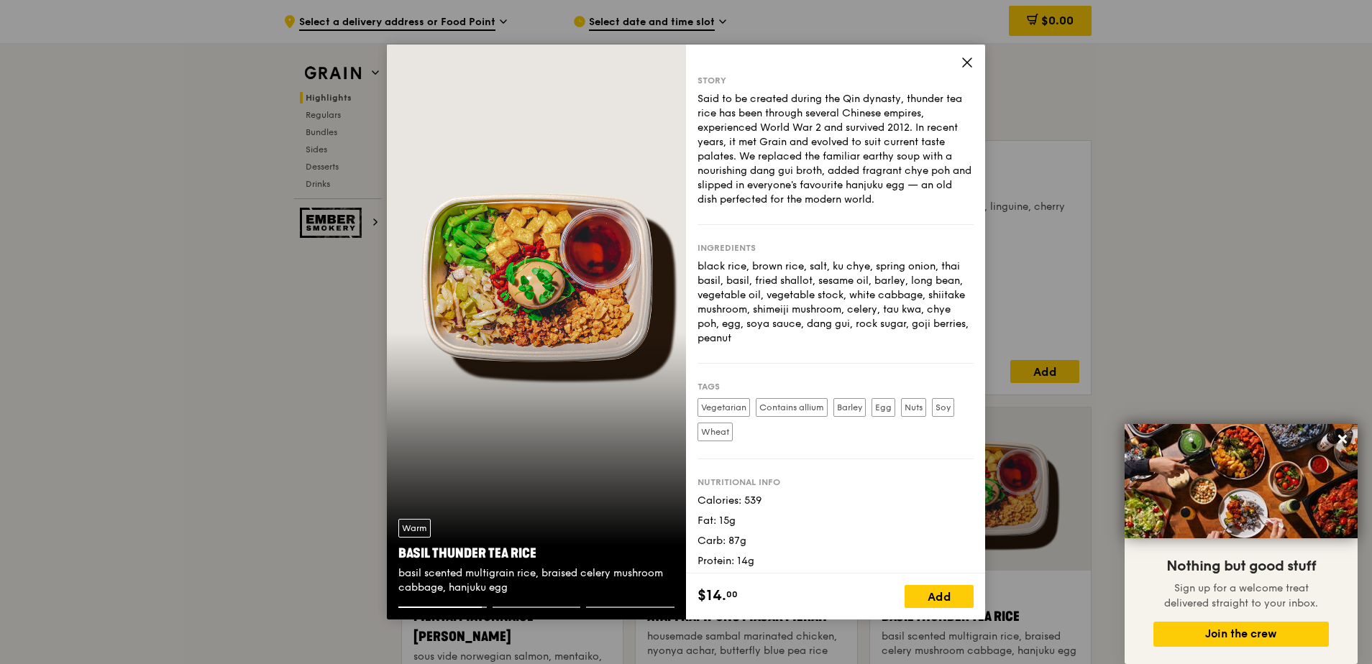
click at [534, 57] on icon at bounding box center [967, 62] width 13 height 13
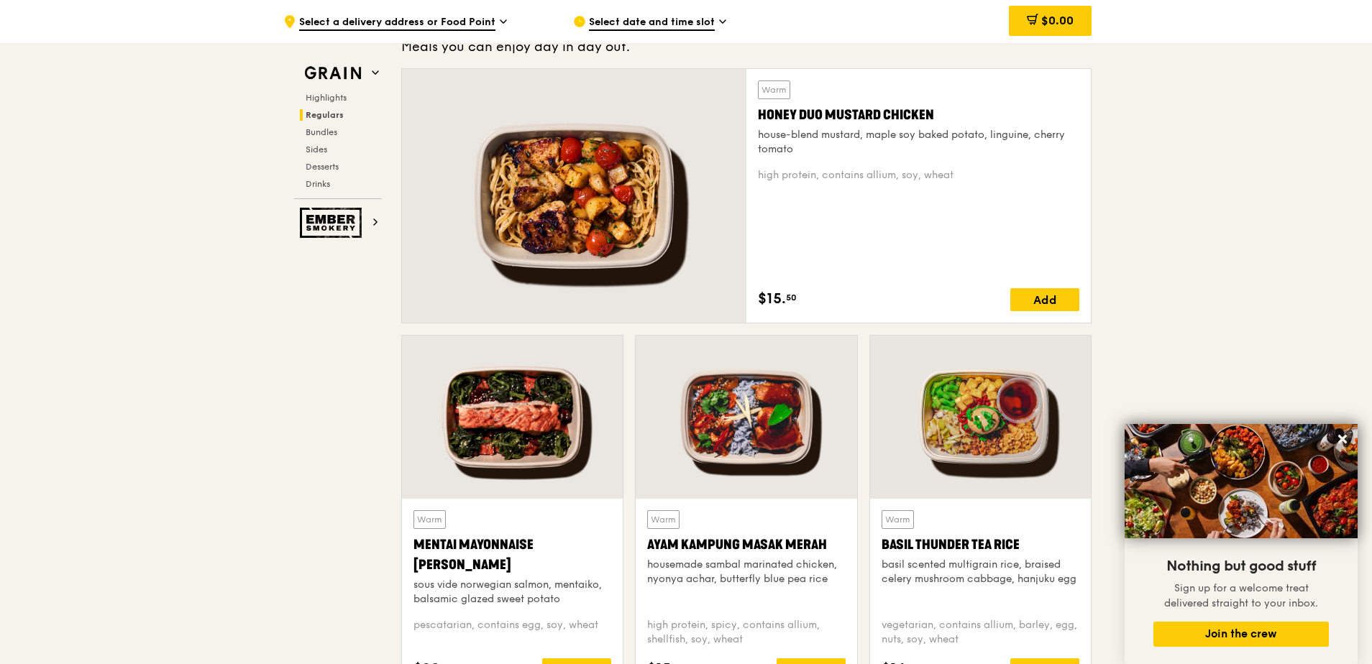
scroll to position [1079, 0]
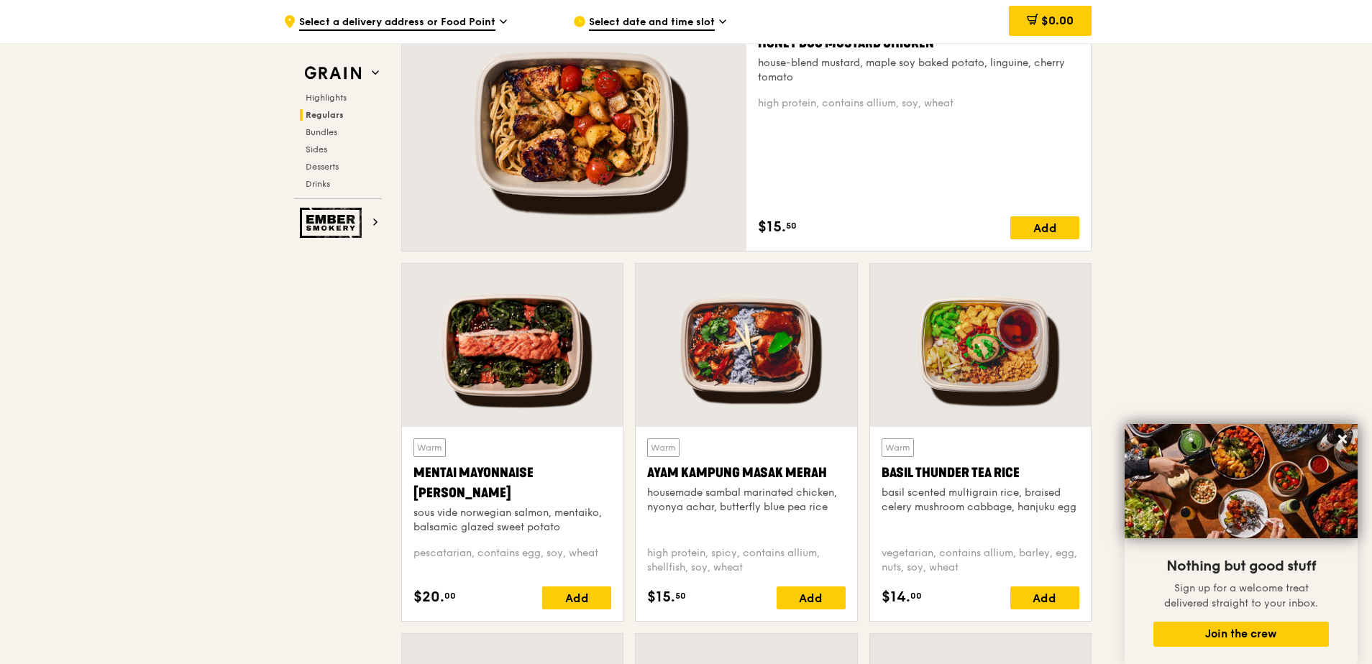
click at [534, 394] on div "Ayam Kampung Masak Merah" at bounding box center [746, 473] width 198 height 20
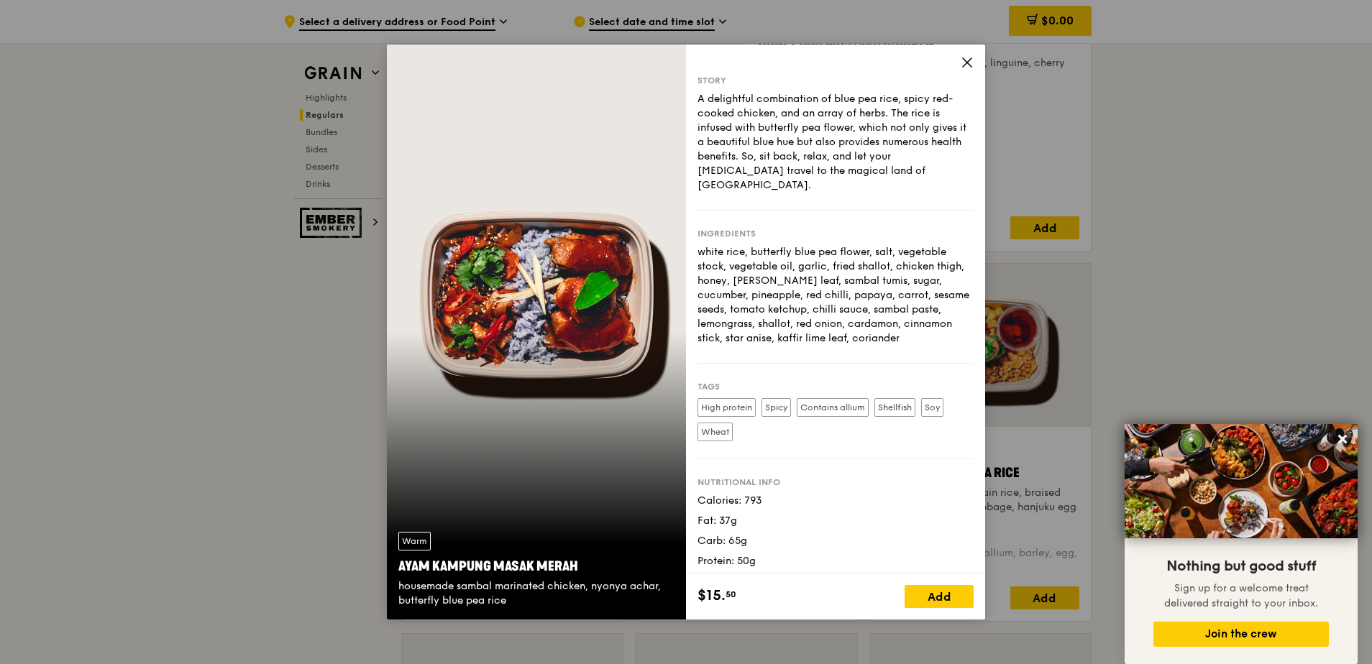
click at [534, 60] on icon at bounding box center [967, 62] width 13 height 13
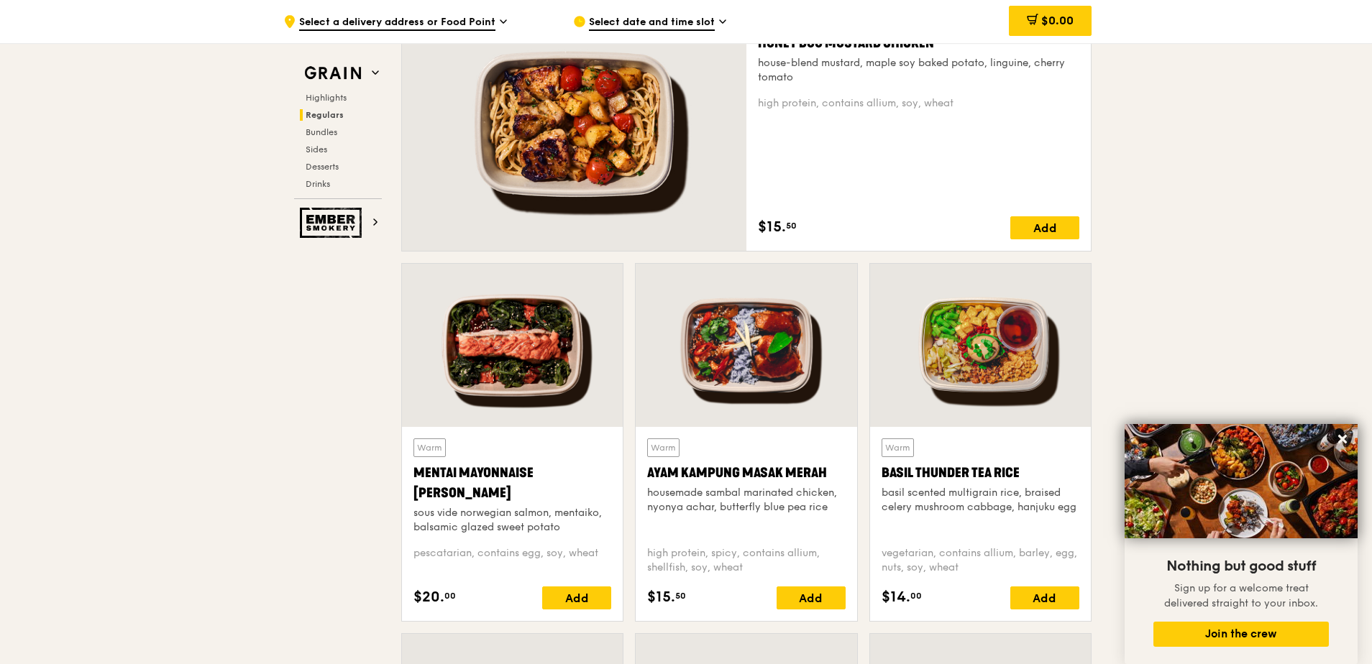
scroll to position [1294, 0]
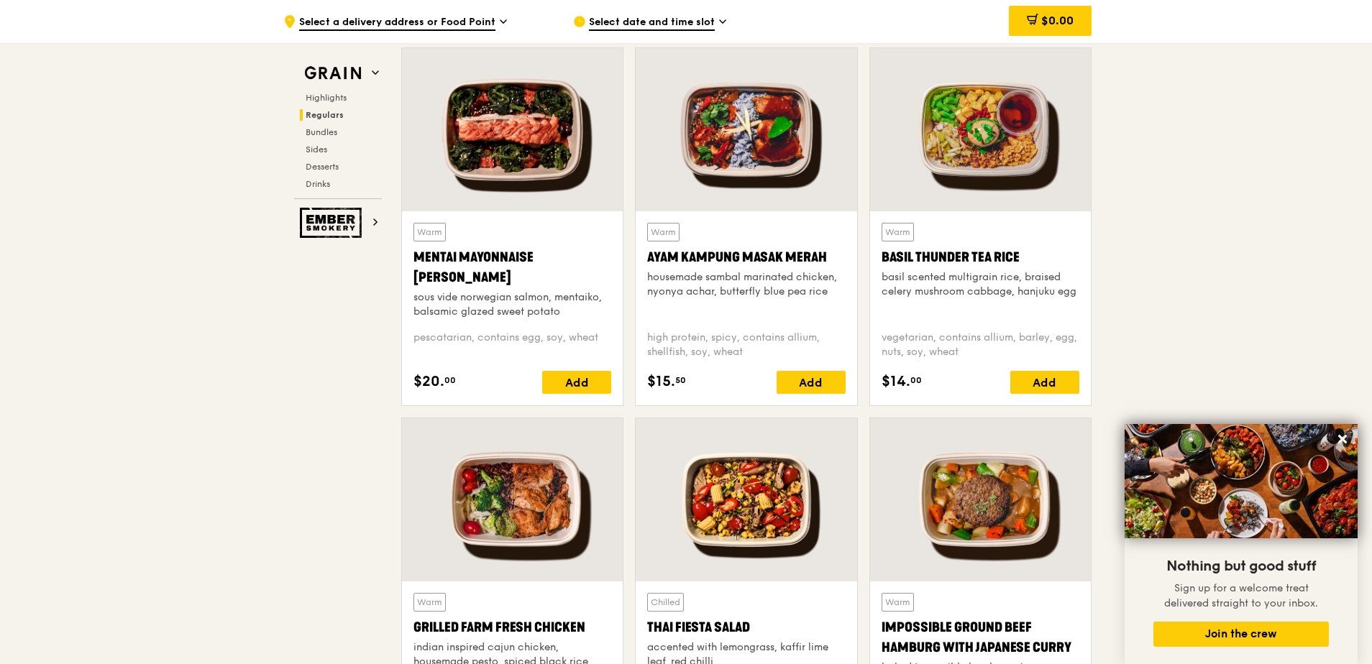
click at [534, 394] on div at bounding box center [980, 499] width 221 height 163
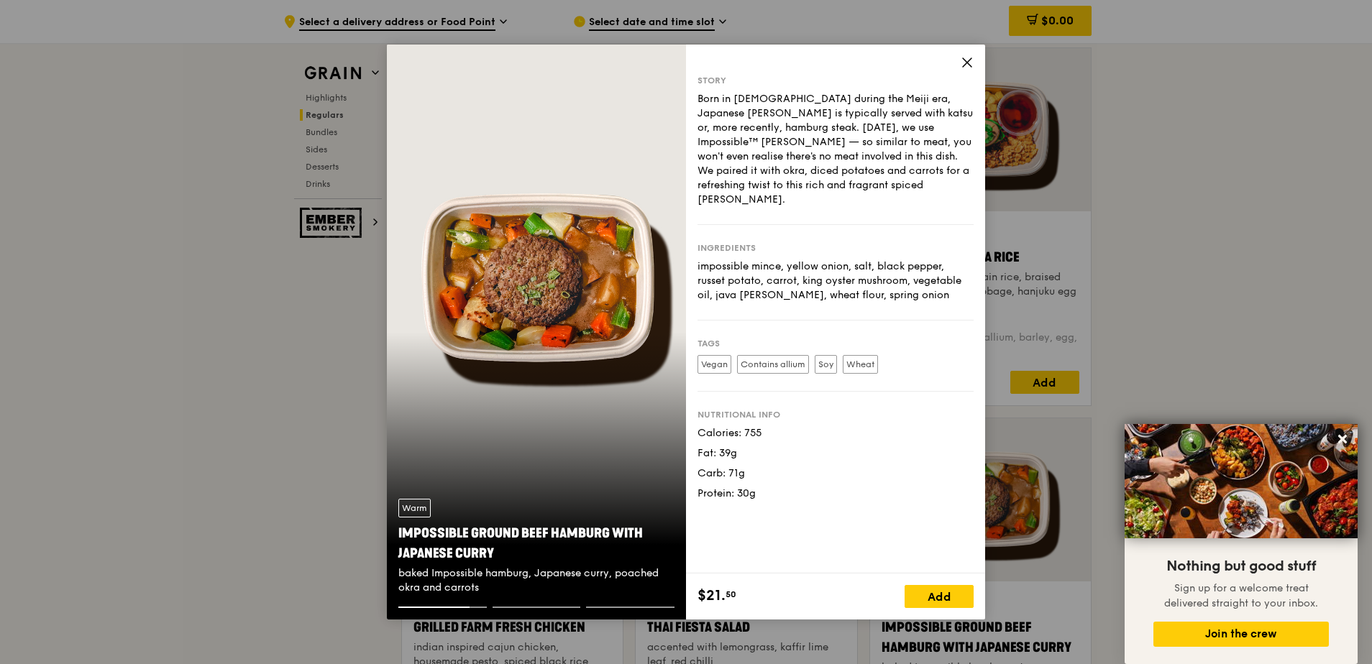
click at [534, 65] on icon at bounding box center [967, 62] width 13 height 13
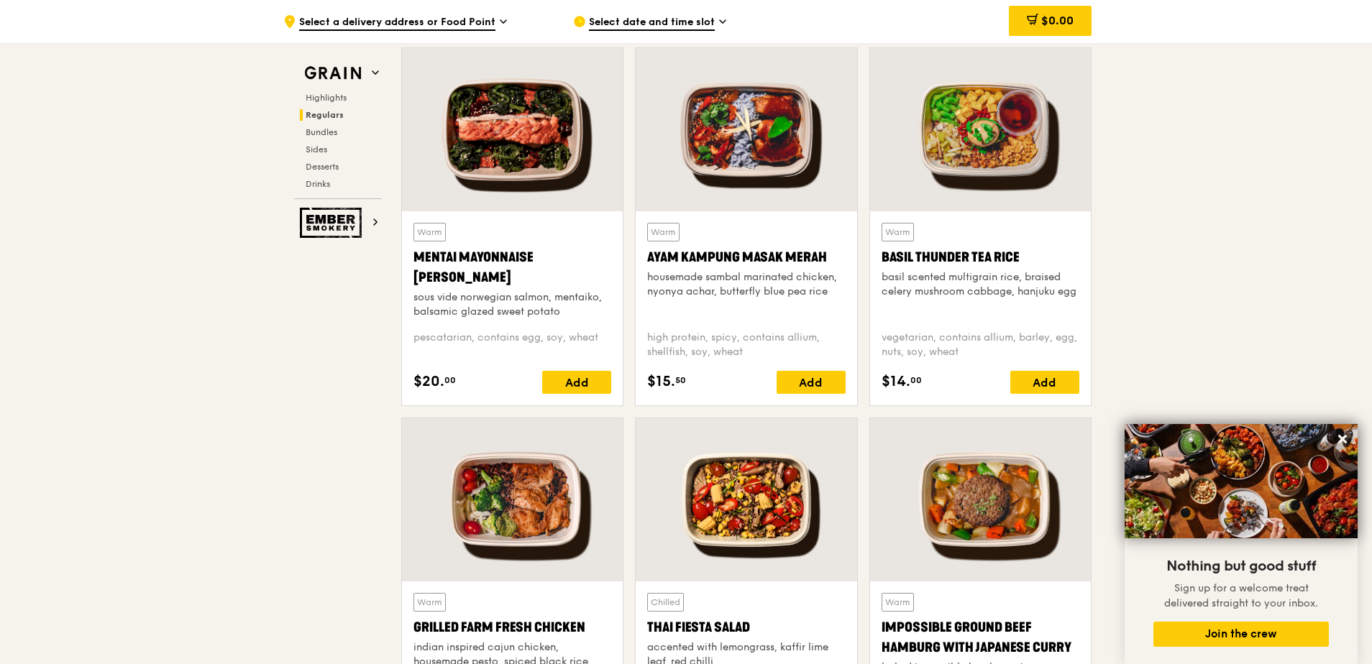
click at [534, 394] on div at bounding box center [746, 499] width 221 height 163
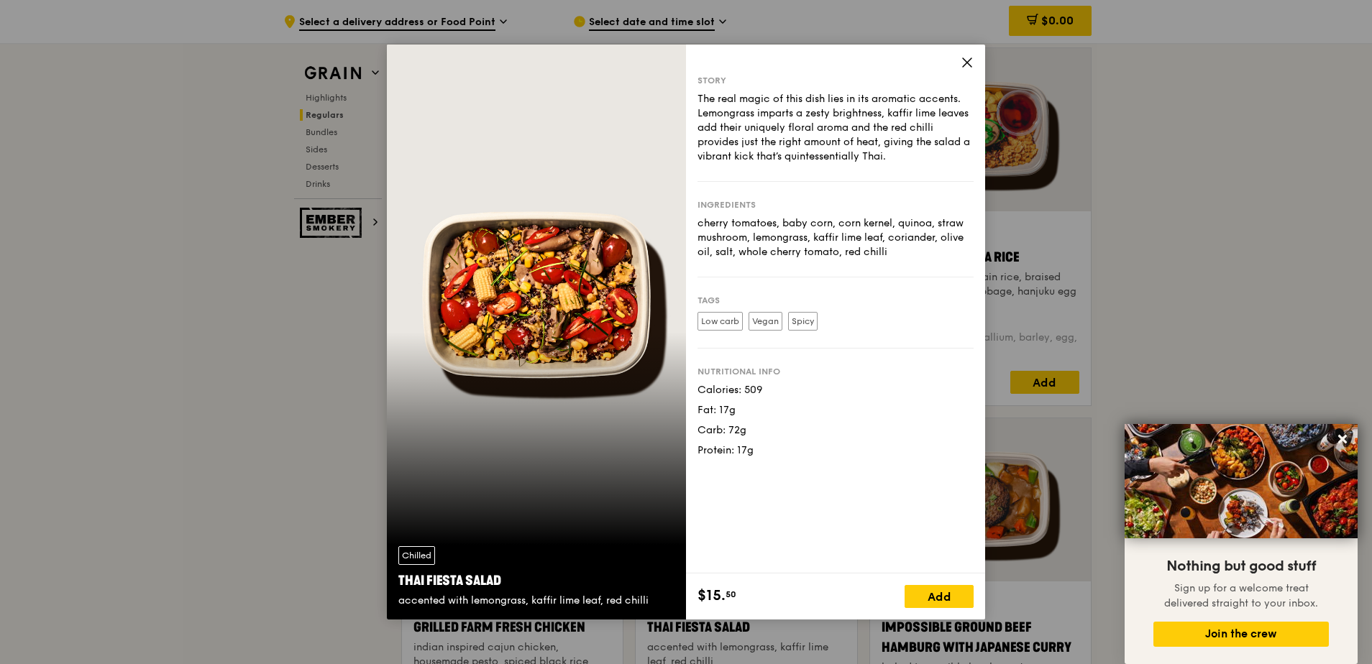
click at [534, 58] on icon at bounding box center [967, 62] width 13 height 13
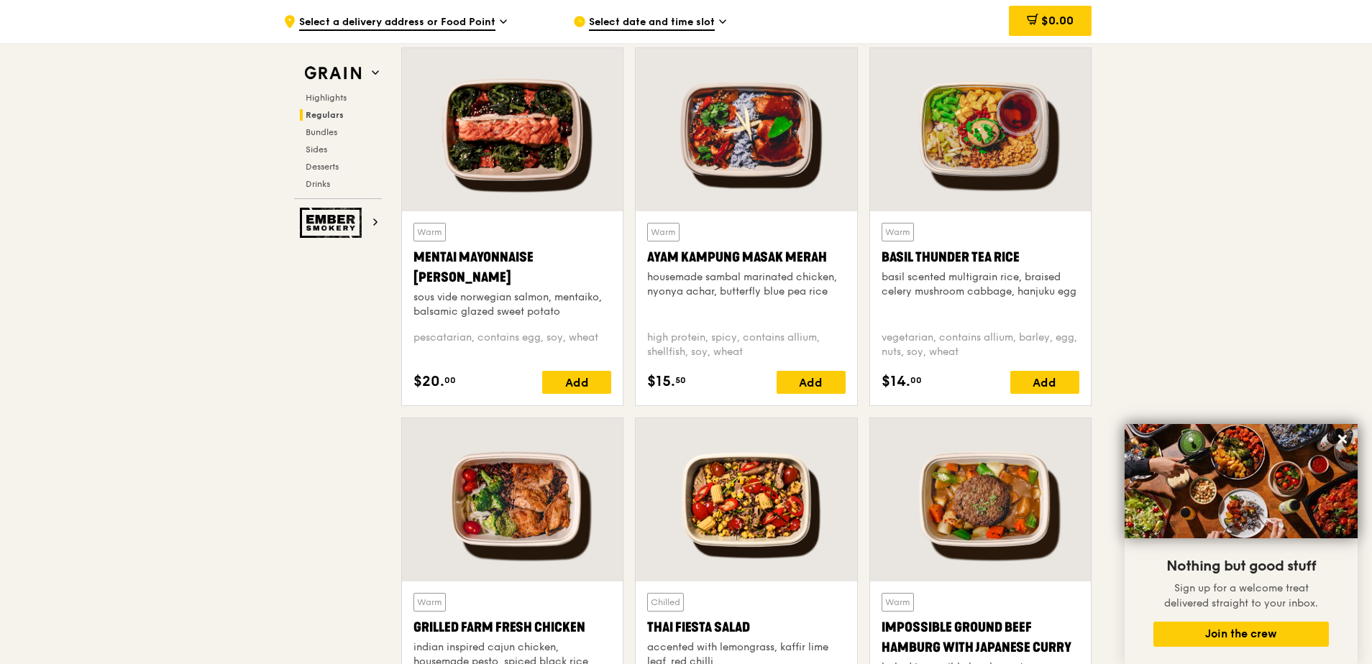
scroll to position [1438, 0]
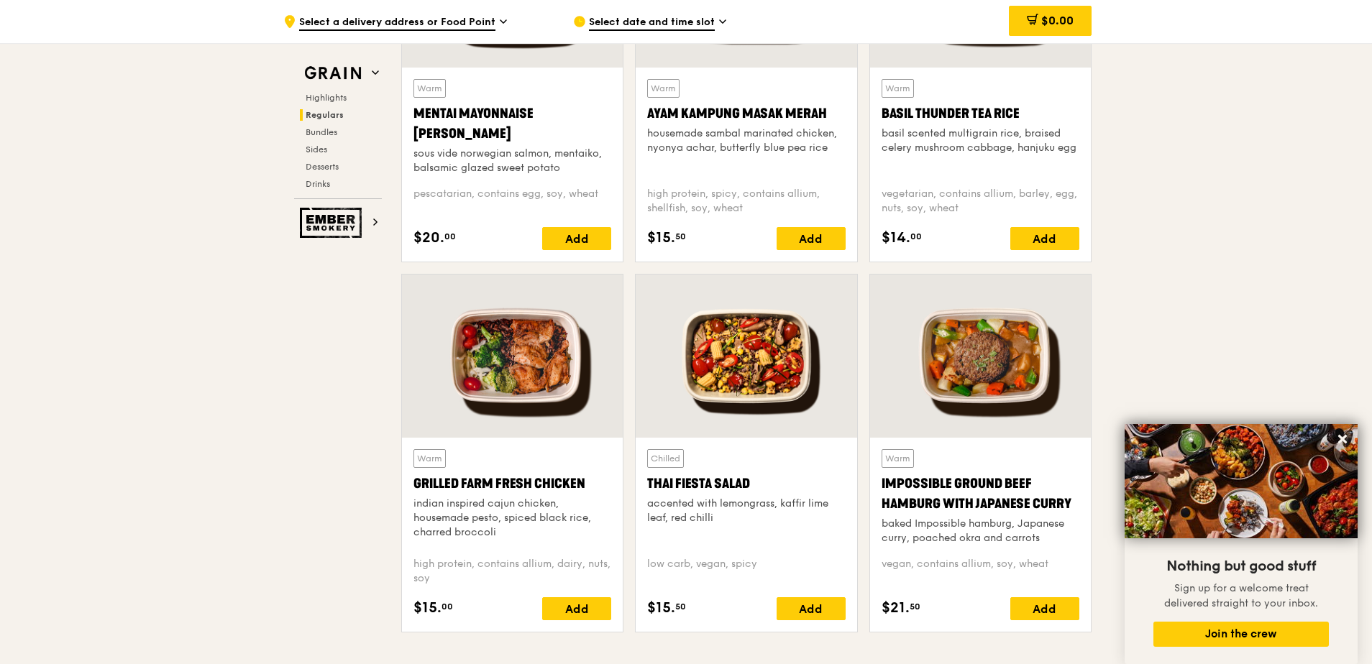
click at [534, 394] on div "Impossible Ground Beef Hamburg with Japanese Curry" at bounding box center [981, 494] width 198 height 40
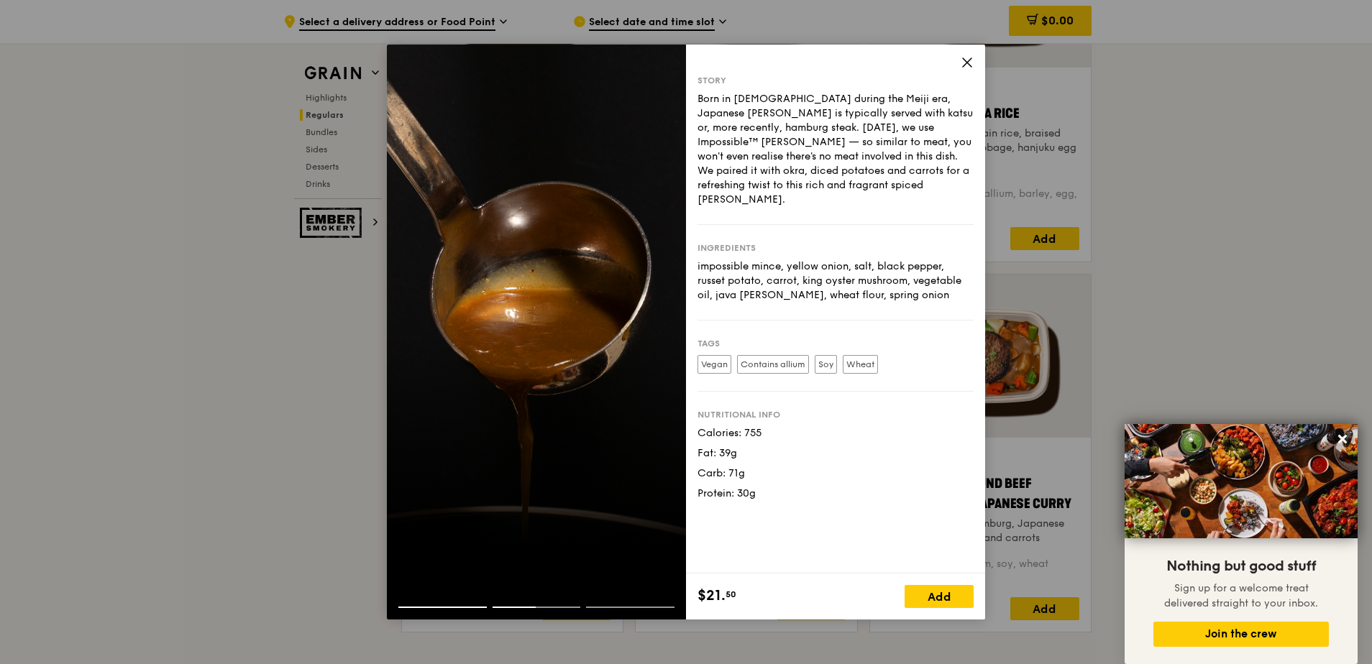
click at [534, 59] on icon at bounding box center [967, 62] width 13 height 13
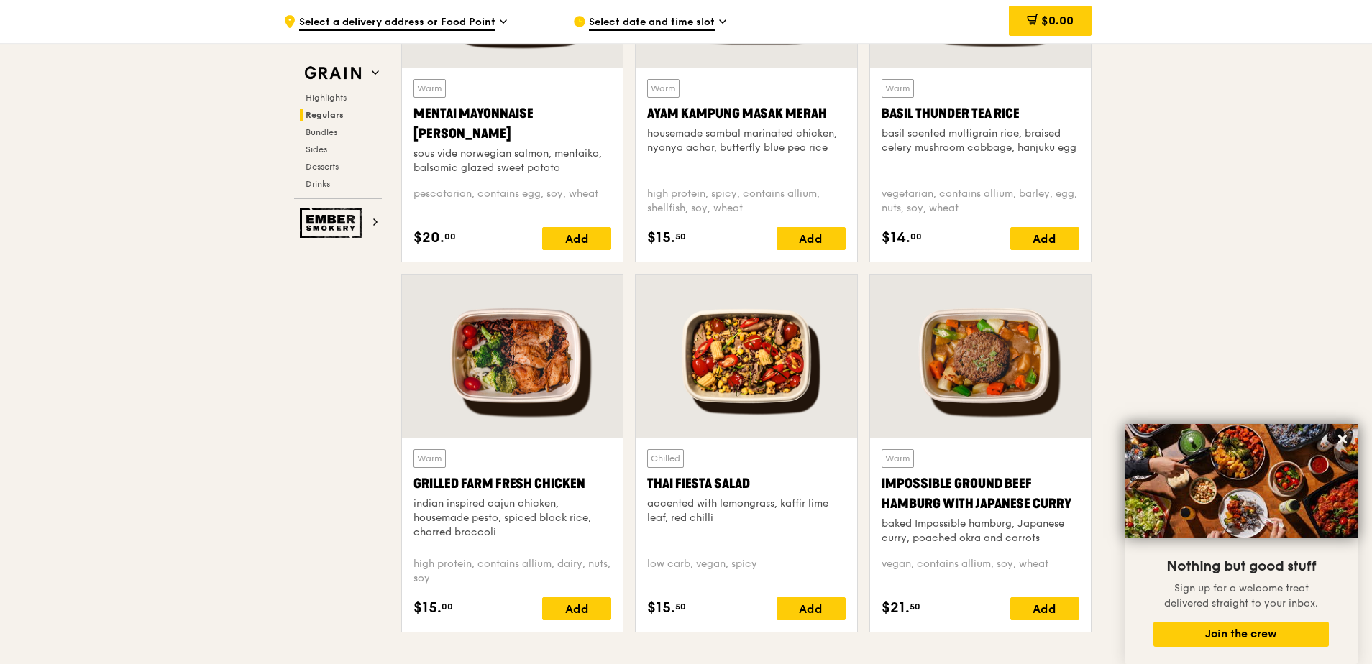
drag, startPoint x: 880, startPoint y: 483, endPoint x: 1069, endPoint y: 513, distance: 191.4
click at [534, 394] on div "Warm Impossible Ground Beef Hamburg with Japanese [PERSON_NAME] baked Impossibl…" at bounding box center [980, 535] width 221 height 194
copy div "Impossible Ground Beef Hamburg with Japanese Curry"
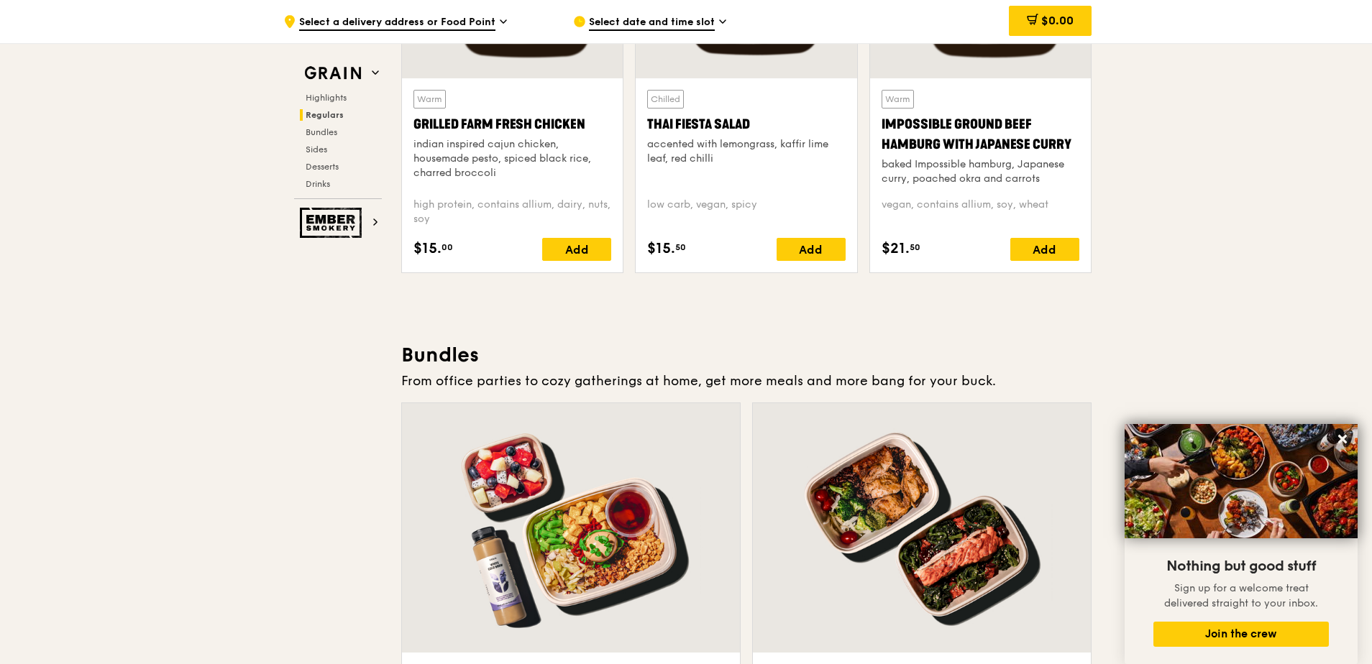
scroll to position [1510, 0]
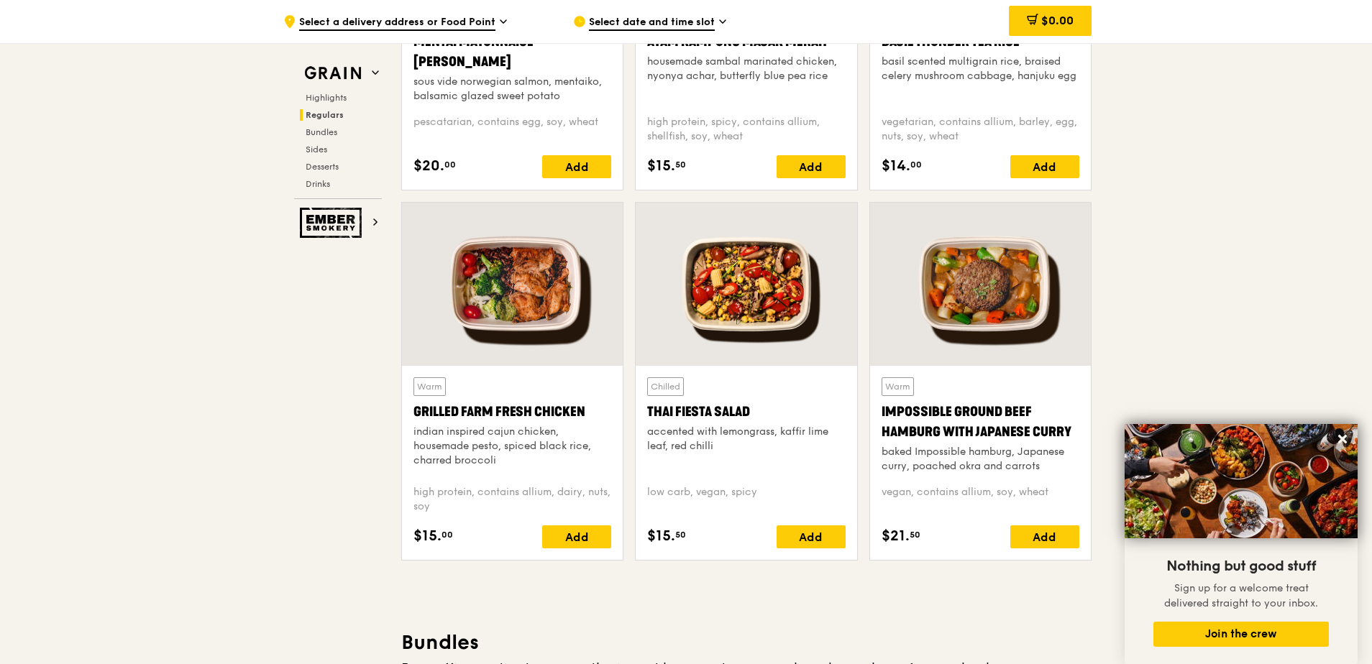
click at [522, 346] on div at bounding box center [512, 284] width 221 height 163
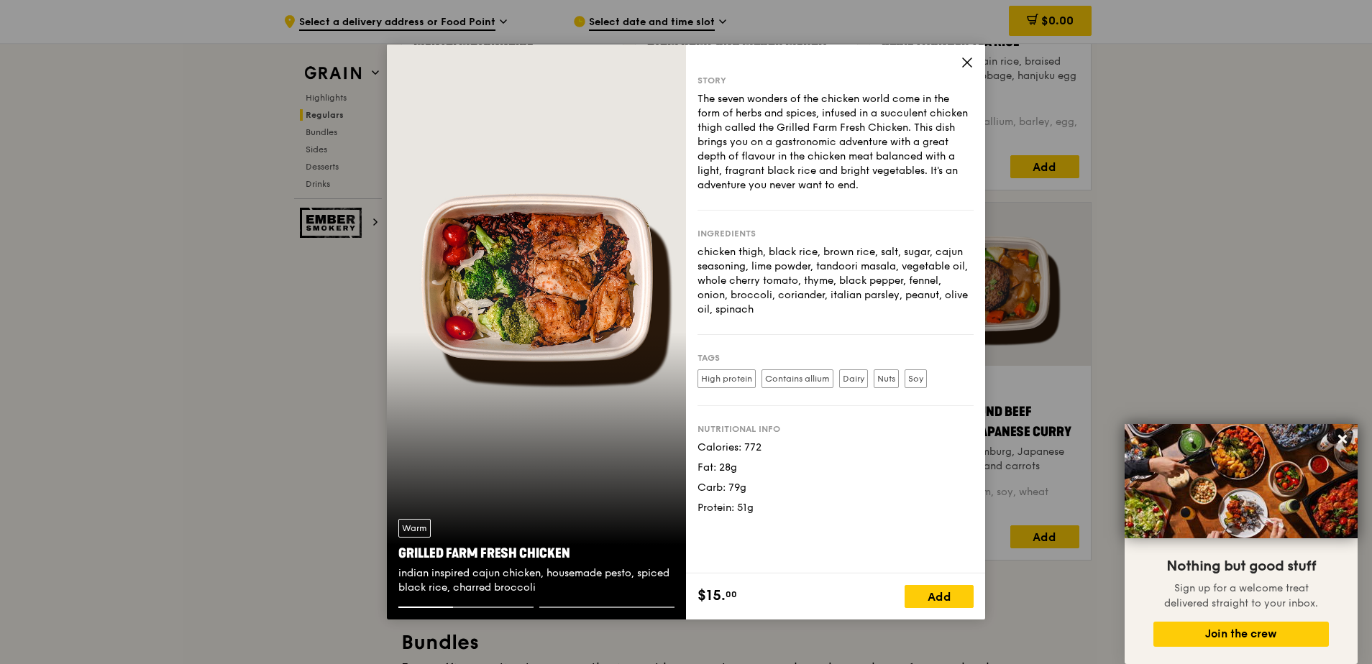
click at [534, 62] on icon at bounding box center [967, 62] width 9 height 9
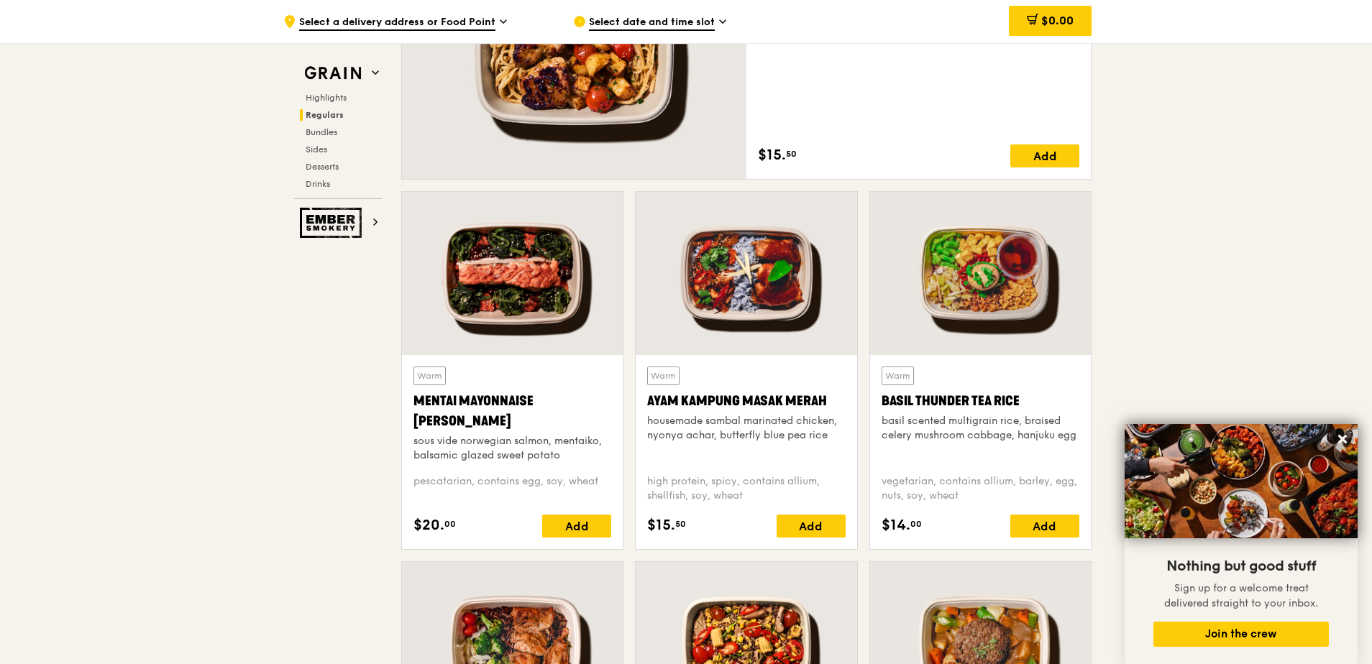
scroll to position [1294, 0]
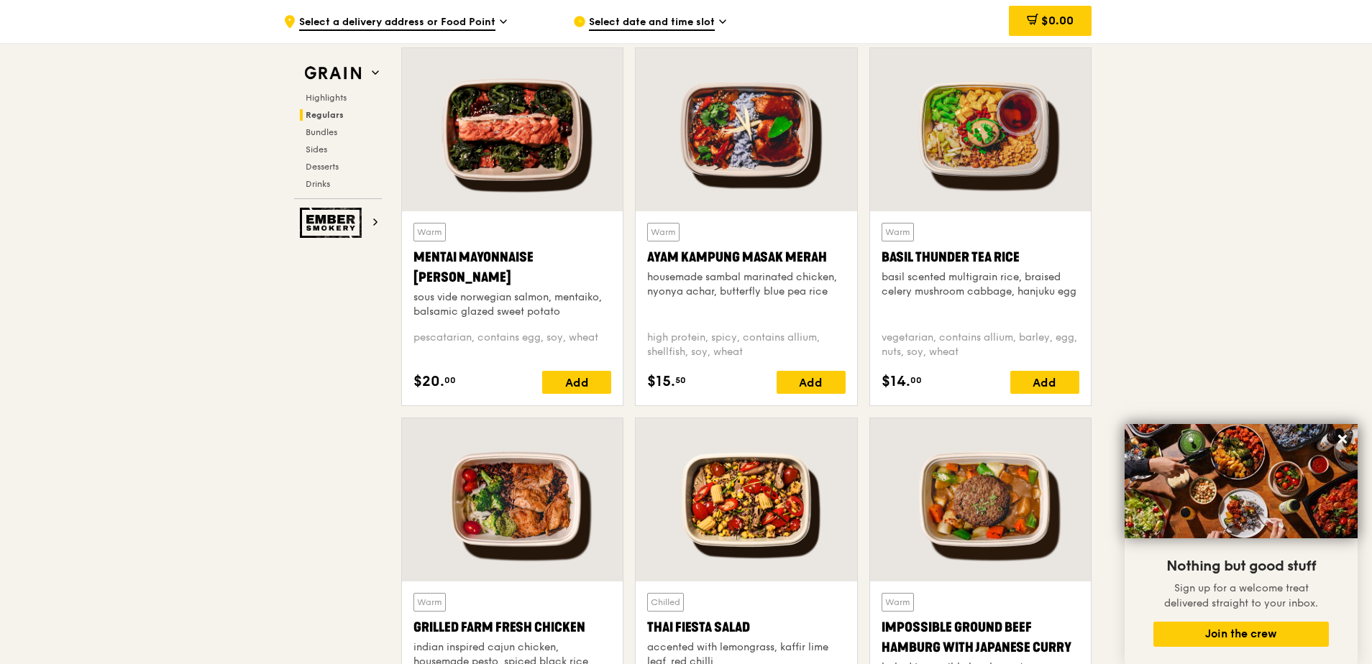
click at [534, 394] on div at bounding box center [980, 499] width 221 height 163
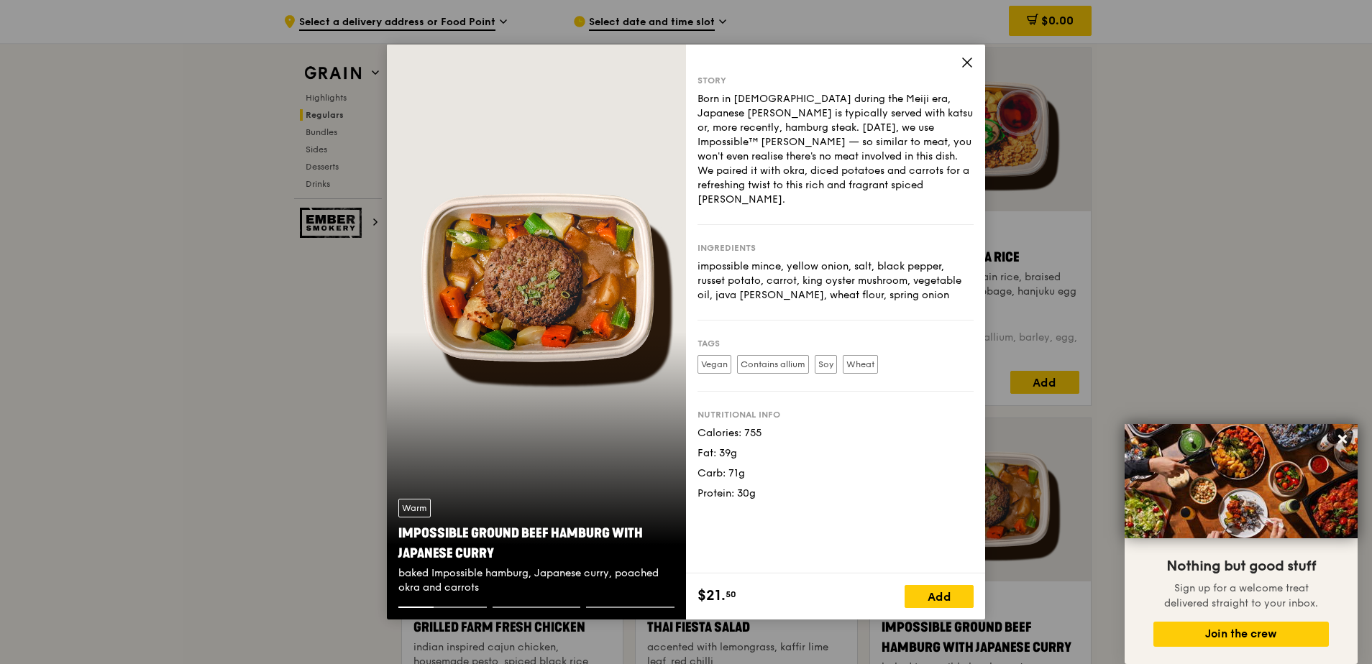
click at [534, 62] on icon at bounding box center [967, 62] width 9 height 9
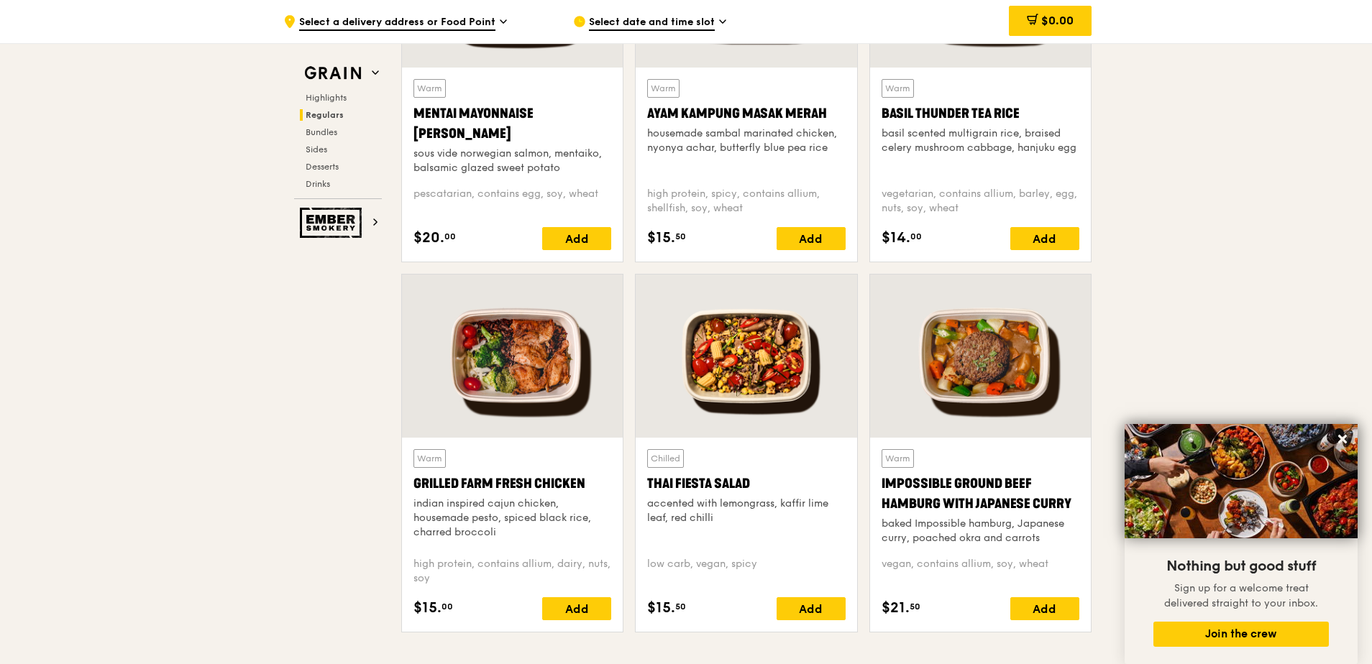
scroll to position [1654, 0]
